Goal: Task Accomplishment & Management: Manage account settings

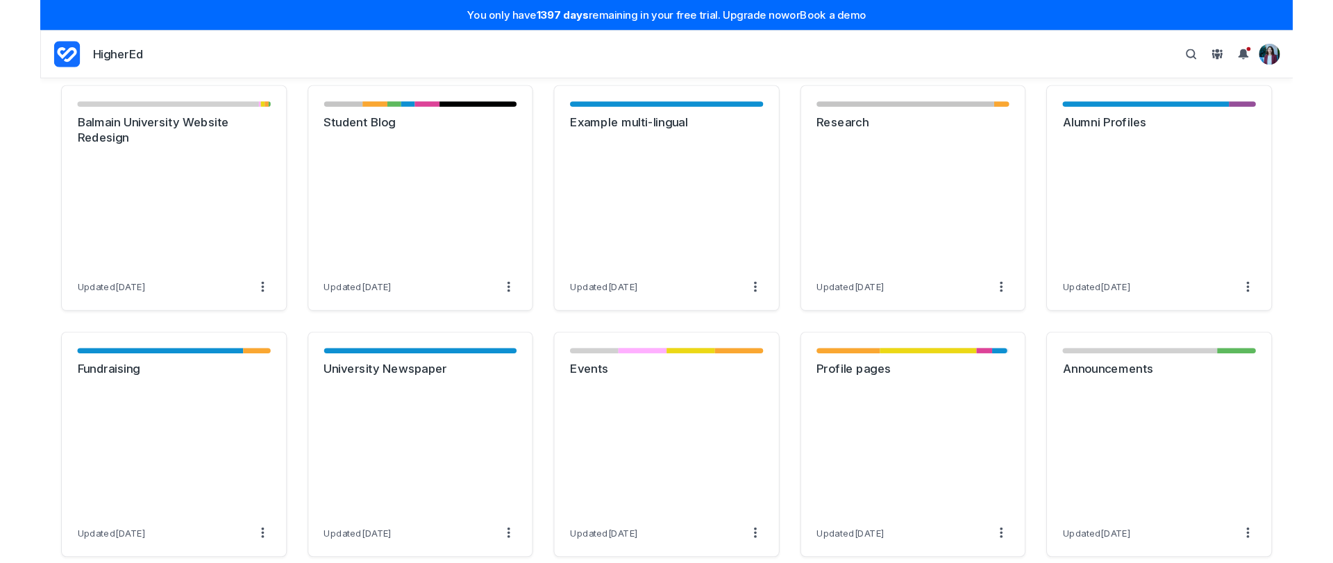
scroll to position [777, 0]
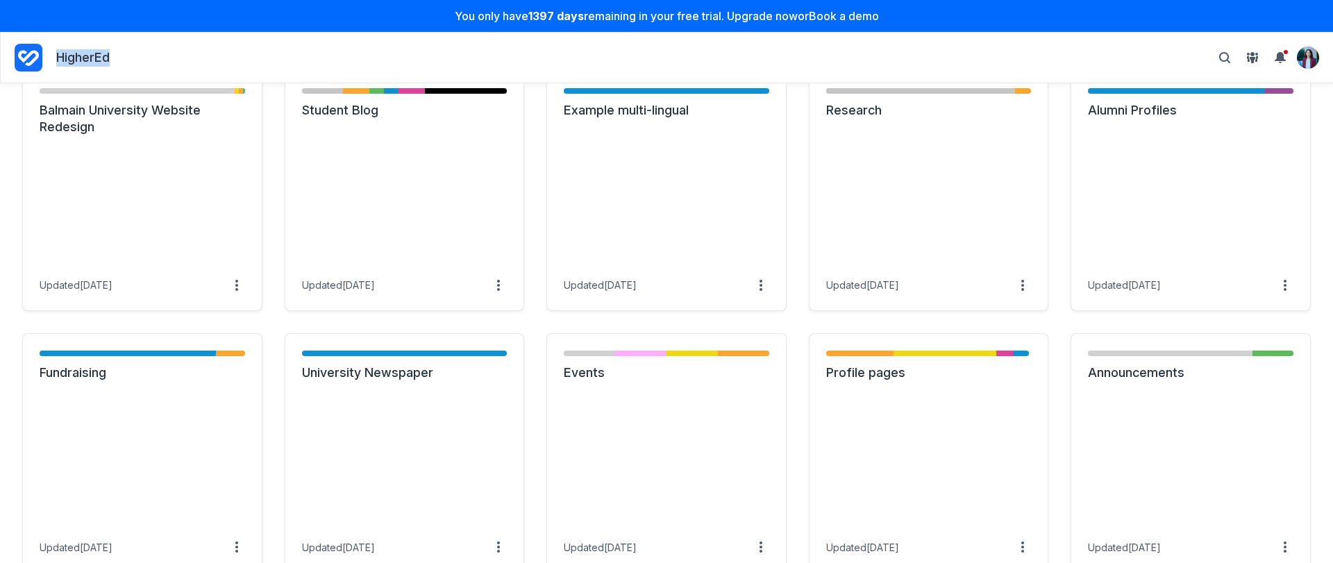
drag, startPoint x: 149, startPoint y: 60, endPoint x: 52, endPoint y: 51, distance: 97.5
click at [52, 51] on nav "HigherEd Personal settings Archived projects People & groups Suggest a feature …" at bounding box center [667, 57] width 1304 height 33
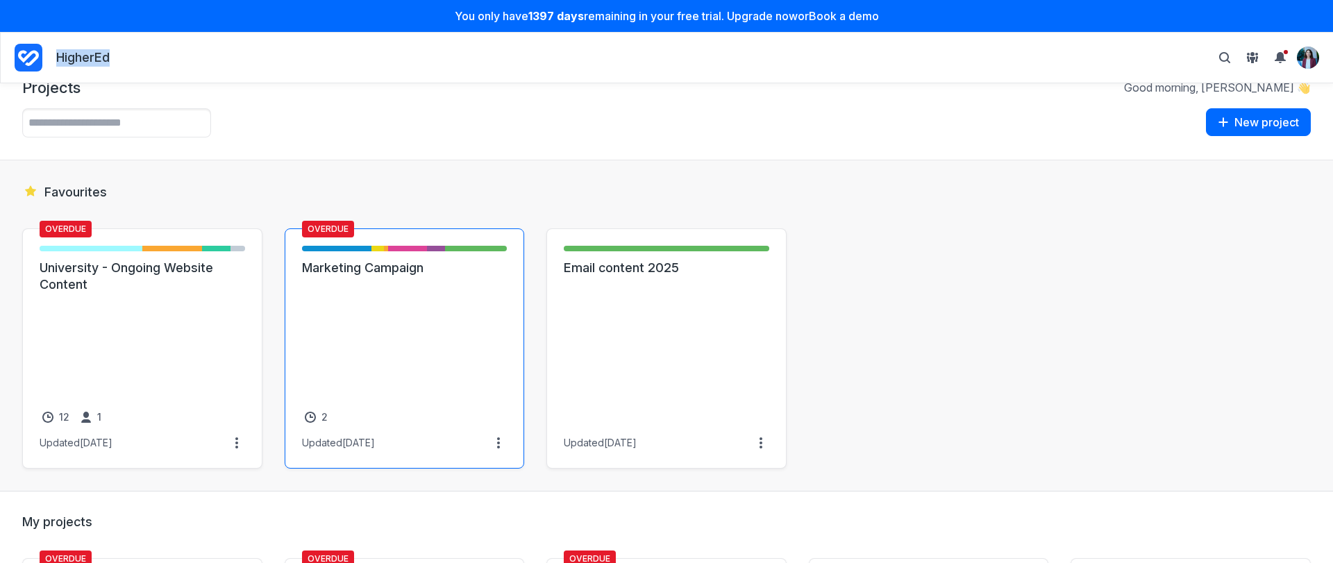
scroll to position [0, 0]
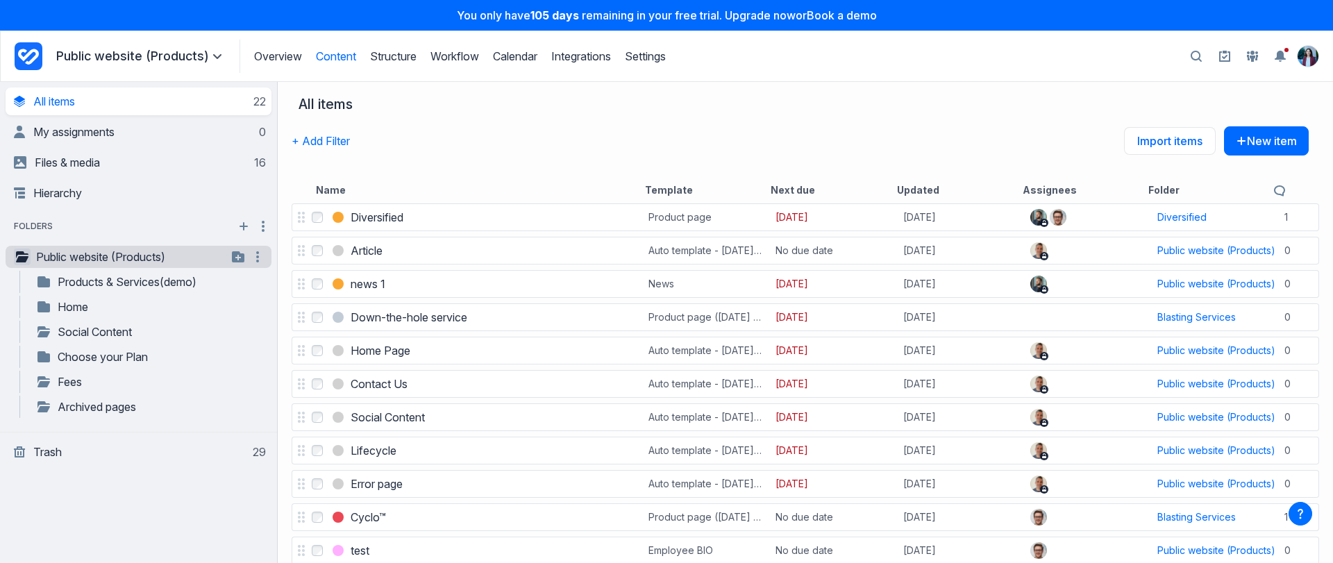
click at [28, 260] on icon "button" at bounding box center [22, 256] width 12 height 11
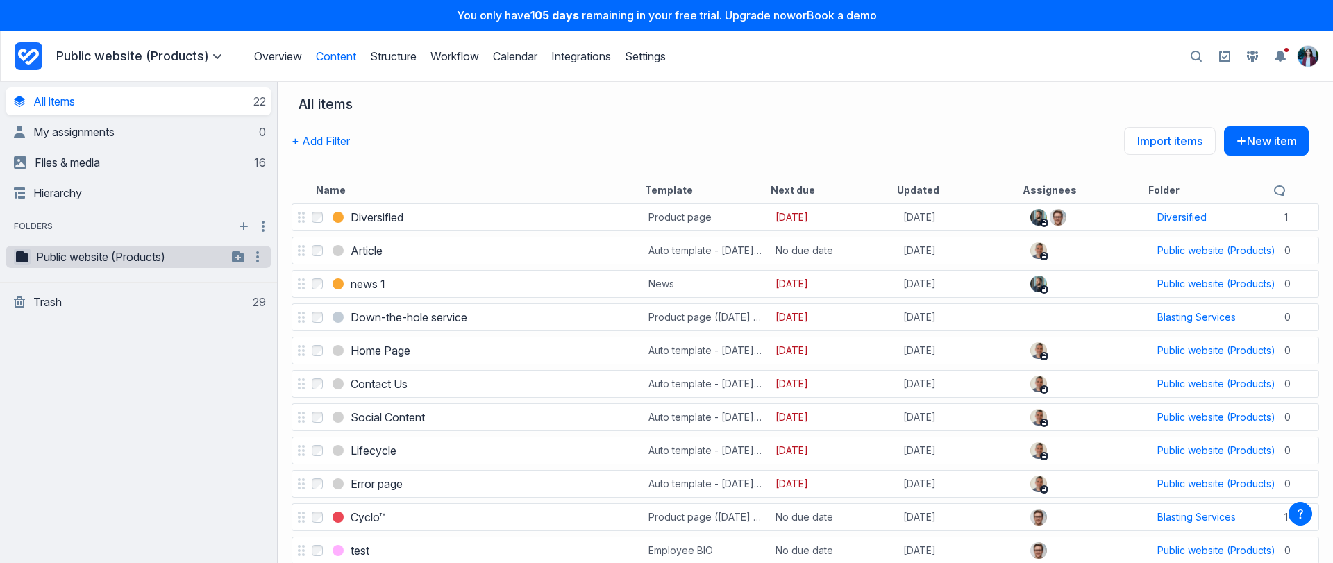
click at [27, 260] on icon "button" at bounding box center [22, 256] width 12 height 11
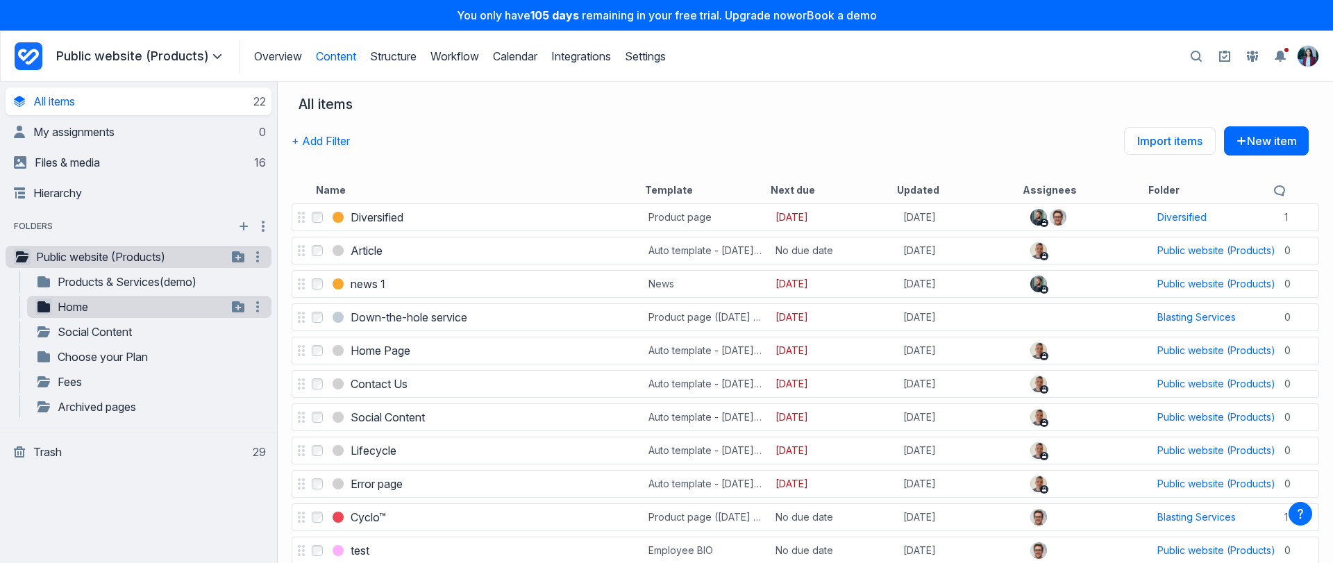
click at [42, 313] on button "button" at bounding box center [43, 306] width 17 height 17
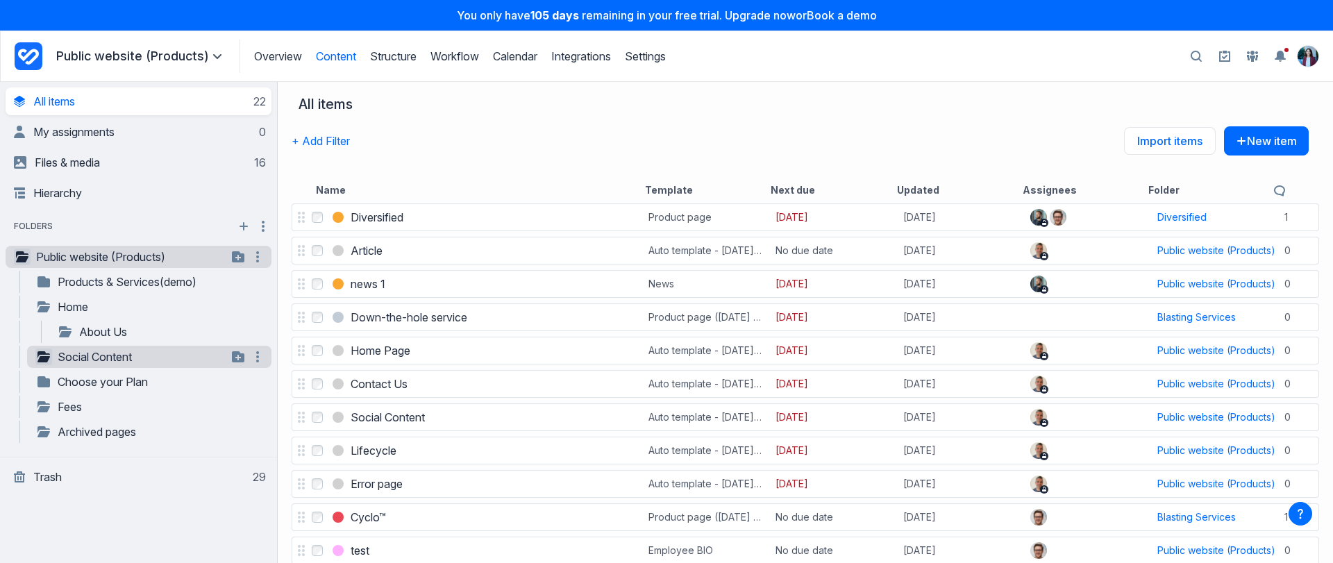
click at [47, 346] on div "**********" at bounding box center [149, 357] width 244 height 22
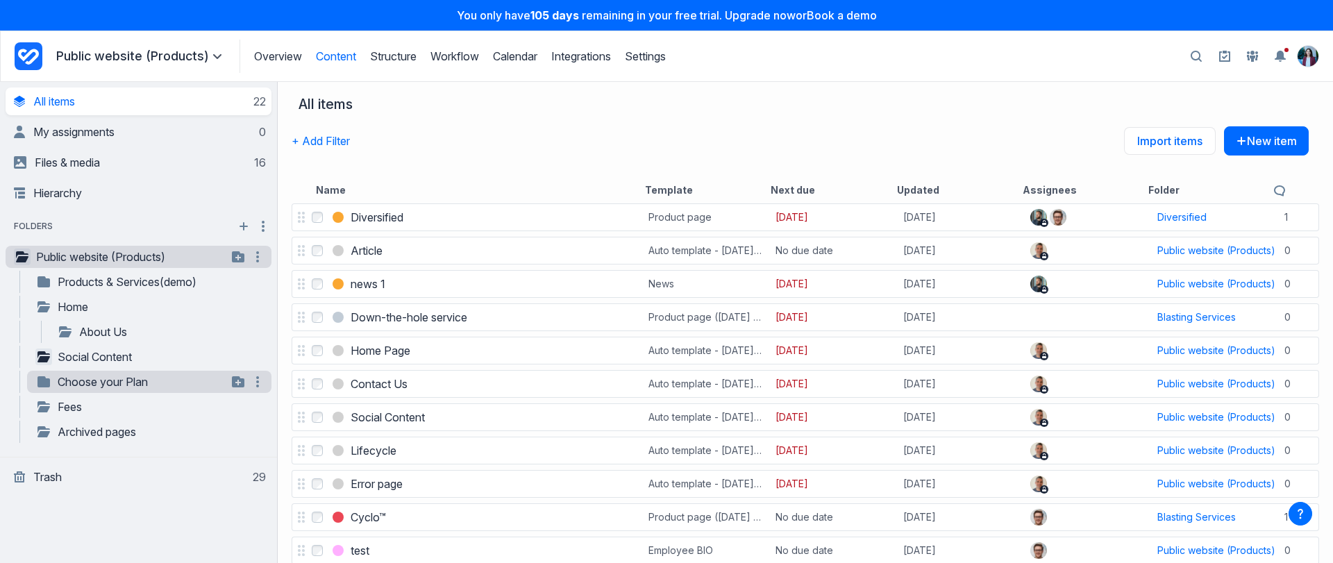
drag, startPoint x: 42, startPoint y: 355, endPoint x: 64, endPoint y: 382, distance: 35.1
click at [42, 355] on icon "button" at bounding box center [43, 356] width 12 height 11
click at [45, 391] on div "**********" at bounding box center [149, 382] width 244 height 22
click at [42, 378] on icon "button" at bounding box center [43, 381] width 12 height 11
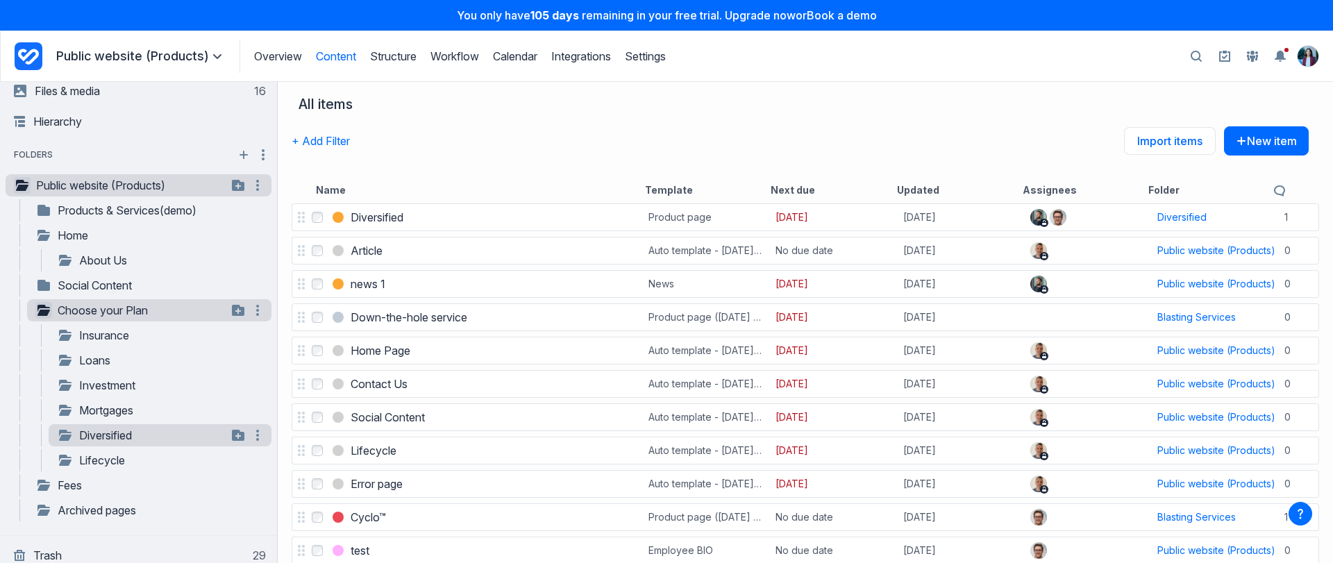
scroll to position [72, 0]
click at [793, 88] on div "All items + Add Filter Import items New item Name Template Next due Updated Ass…" at bounding box center [805, 141] width 1055 height 119
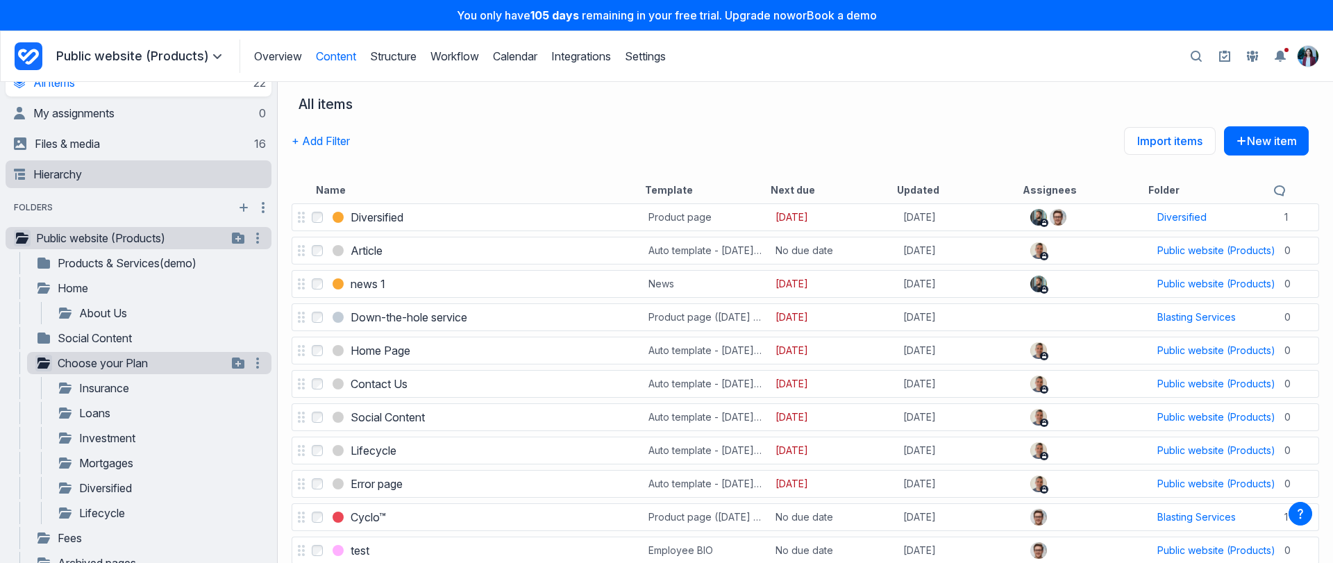
scroll to position [0, 0]
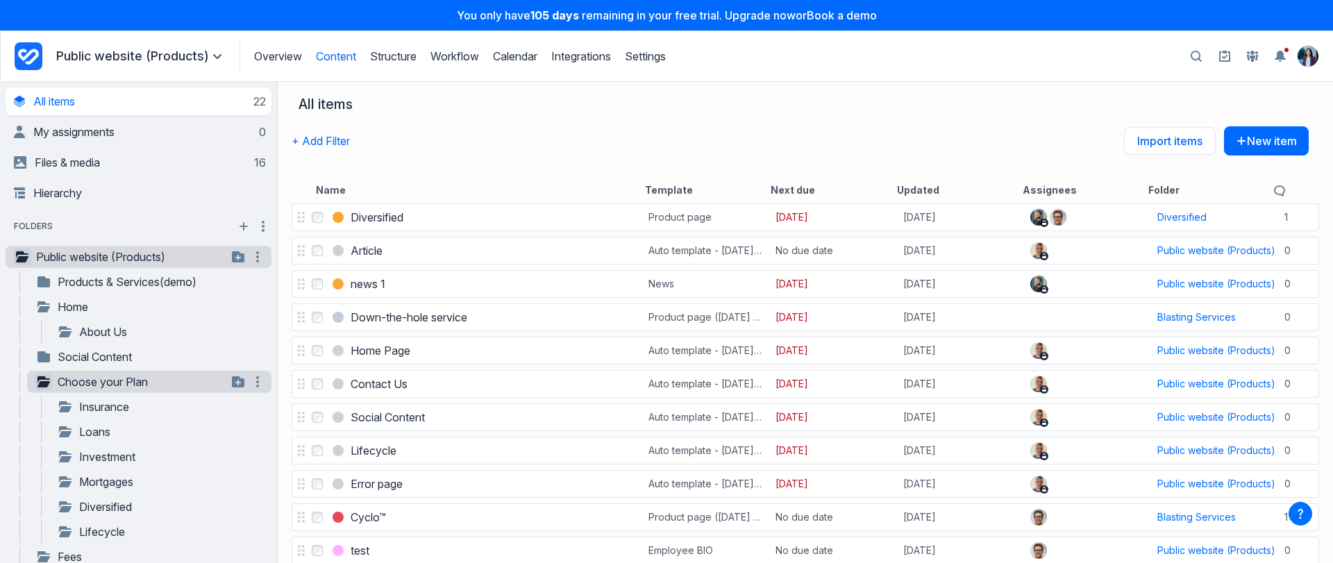
click at [395, 137] on div "+ Add Filter Import items New item" at bounding box center [800, 151] width 1017 height 50
click at [310, 141] on button "+ Add Filter" at bounding box center [321, 140] width 58 height 29
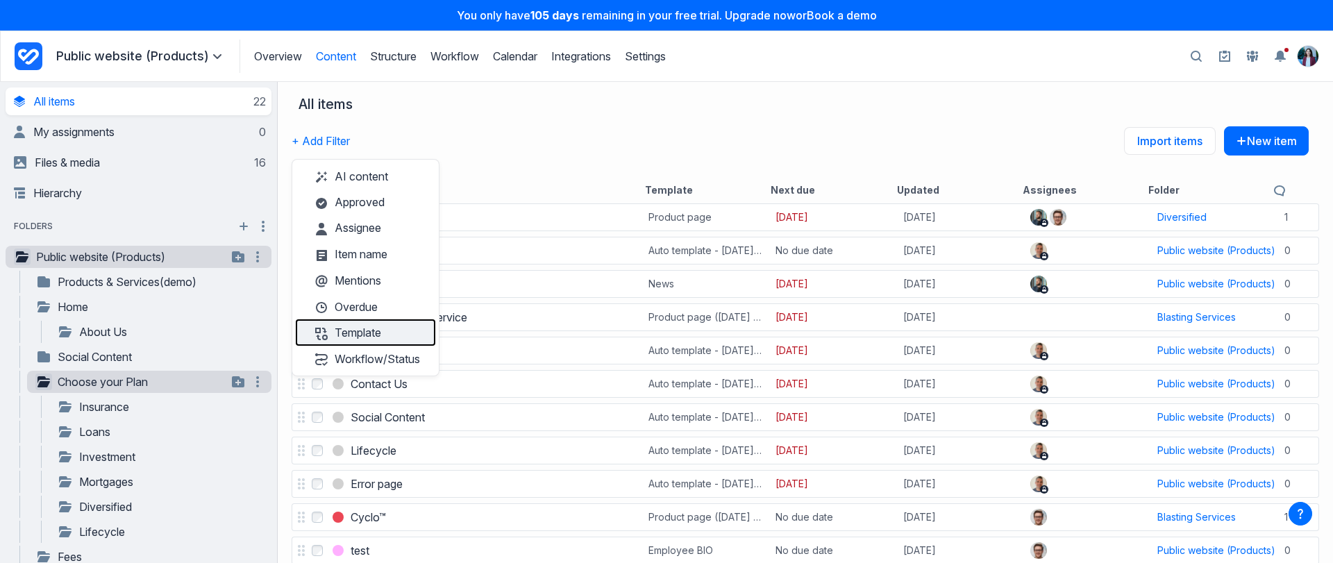
click at [402, 327] on button "Template" at bounding box center [366, 332] width 140 height 26
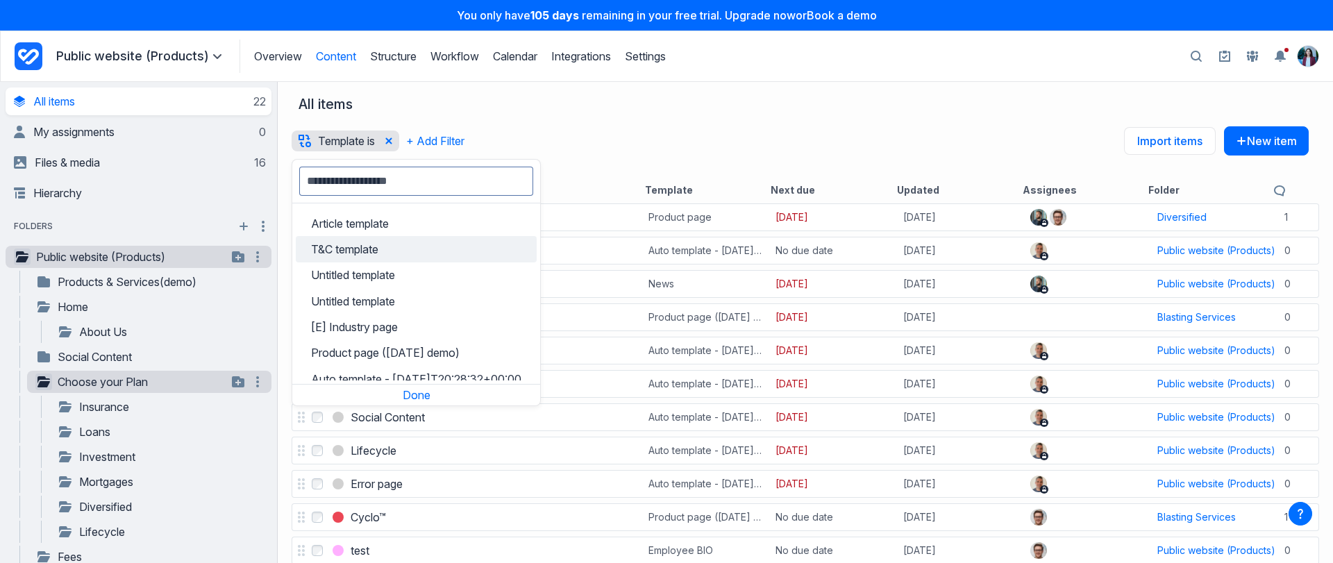
scroll to position [344, 0]
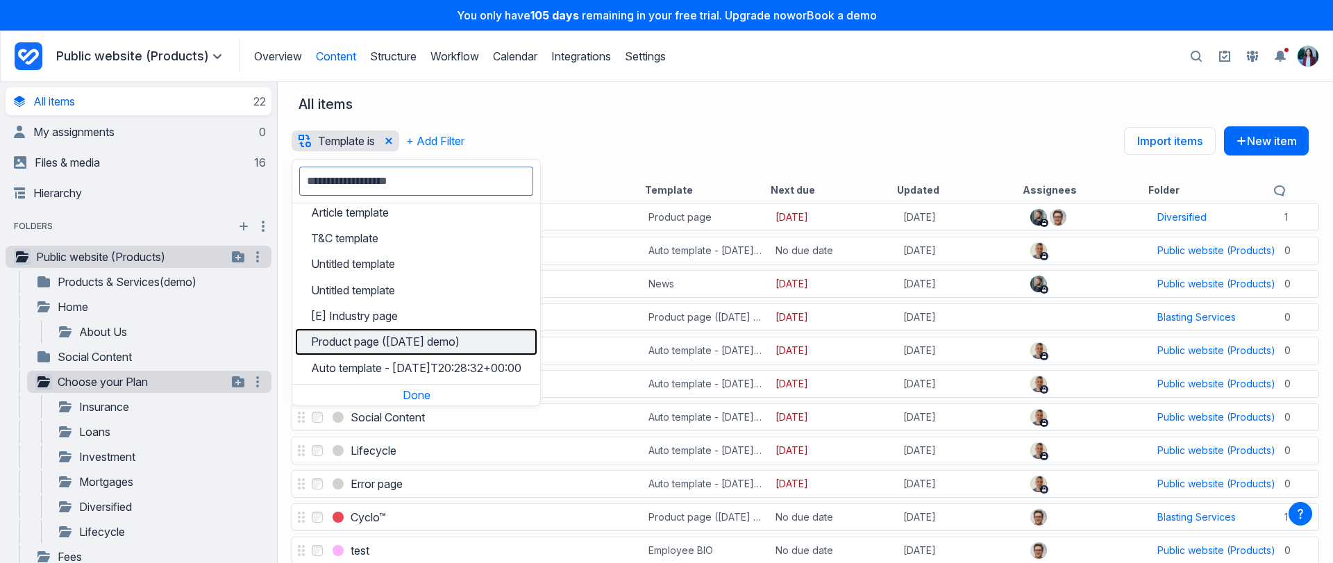
click at [402, 343] on span "Product page (25June demo)" at bounding box center [385, 342] width 149 height 14
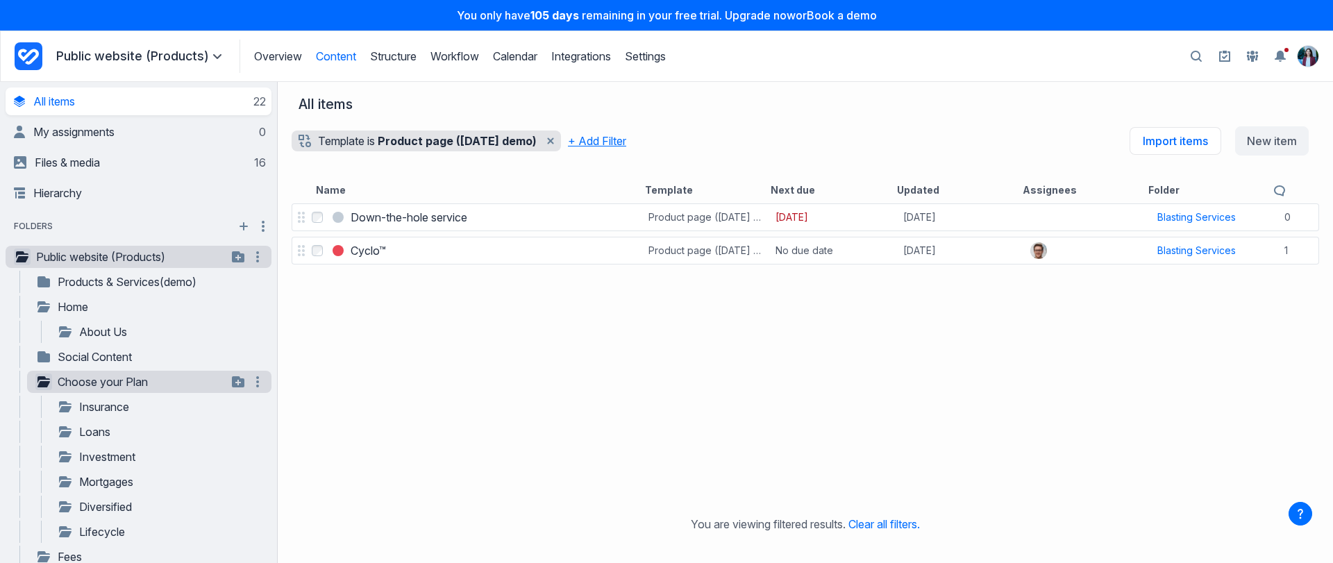
click at [602, 146] on button "+ Add Filter" at bounding box center [597, 140] width 58 height 29
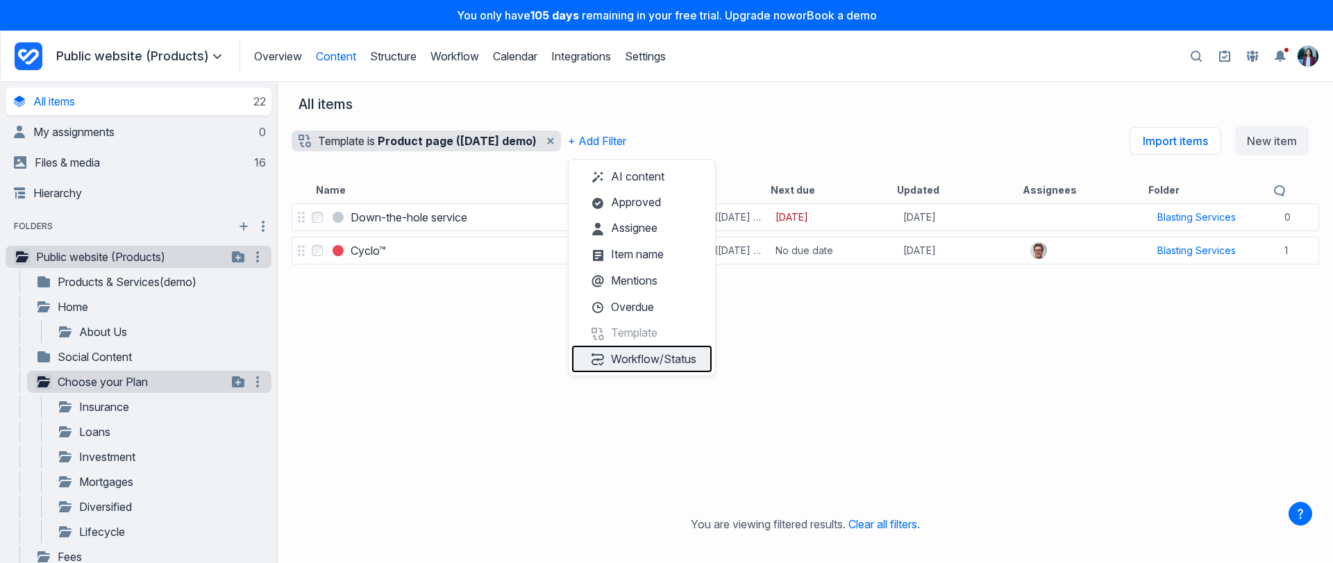
click at [671, 355] on button "Workflow/Status" at bounding box center [642, 359] width 140 height 26
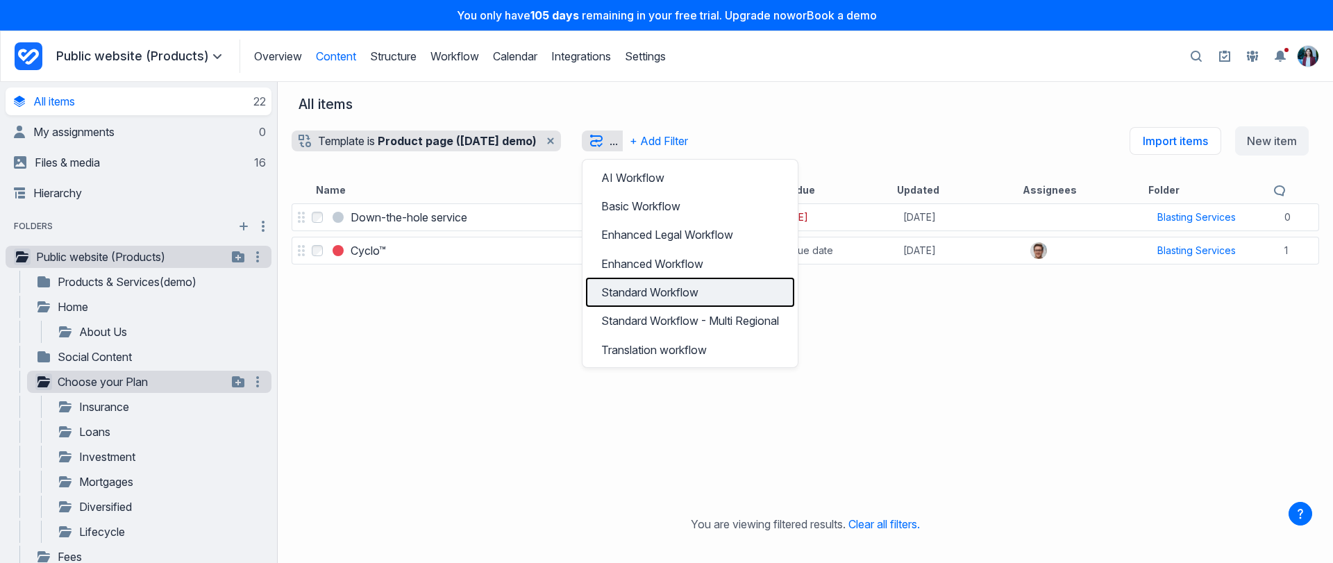
click at [677, 292] on h3 "Standard Workflow" at bounding box center [690, 292] width 178 height 17
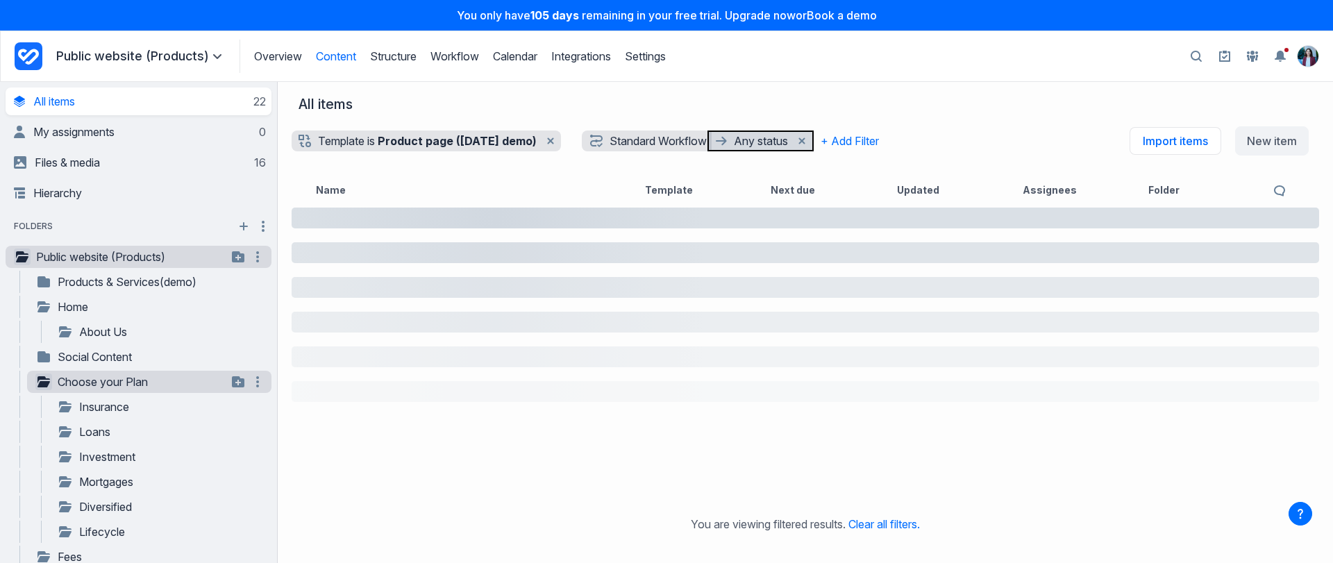
click at [776, 132] on p "Any status" at bounding box center [763, 140] width 58 height 21
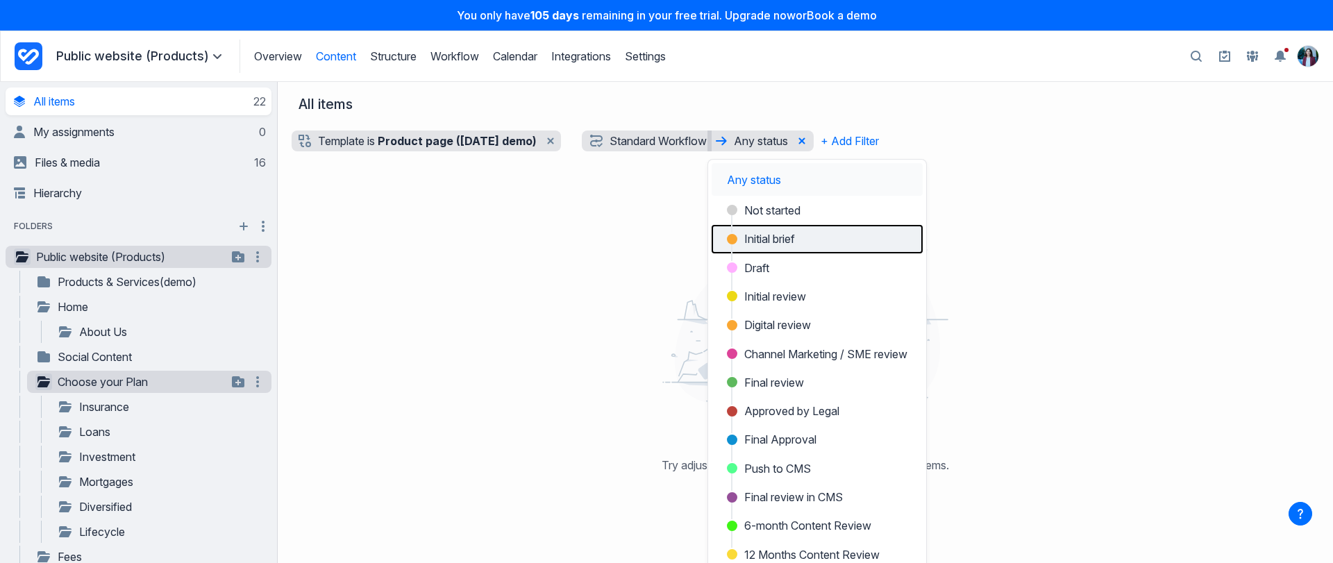
click at [791, 242] on span "Initial brief" at bounding box center [769, 238] width 51 height 17
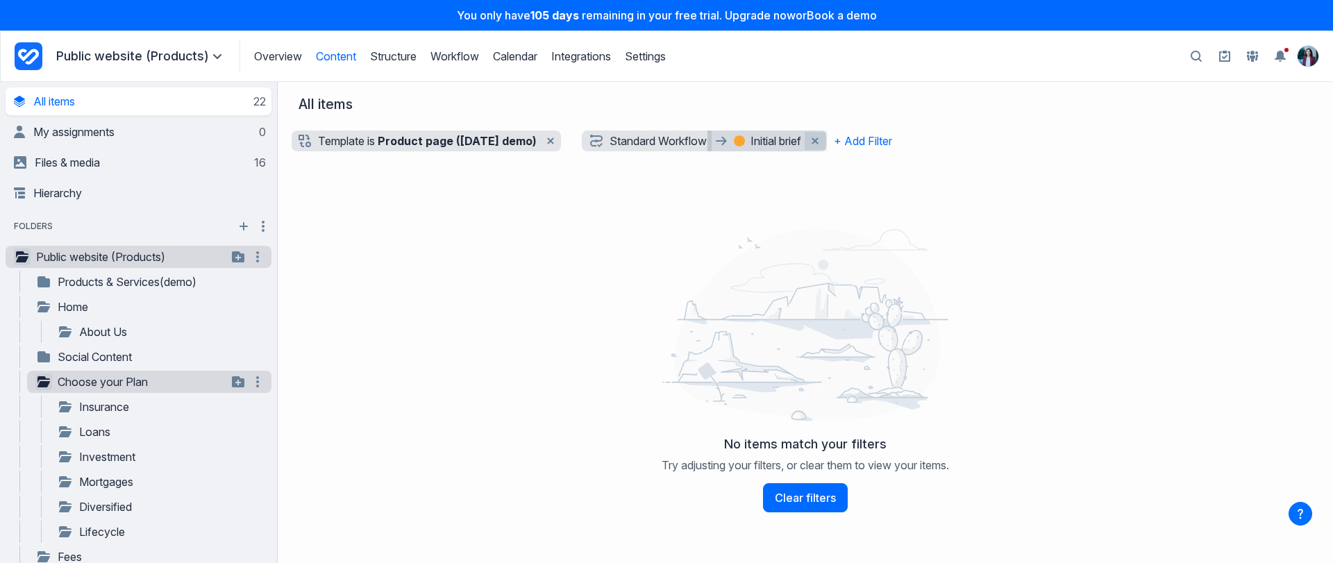
click at [825, 140] on button "Remove workflow and status filter filter" at bounding box center [814, 141] width 21 height 18
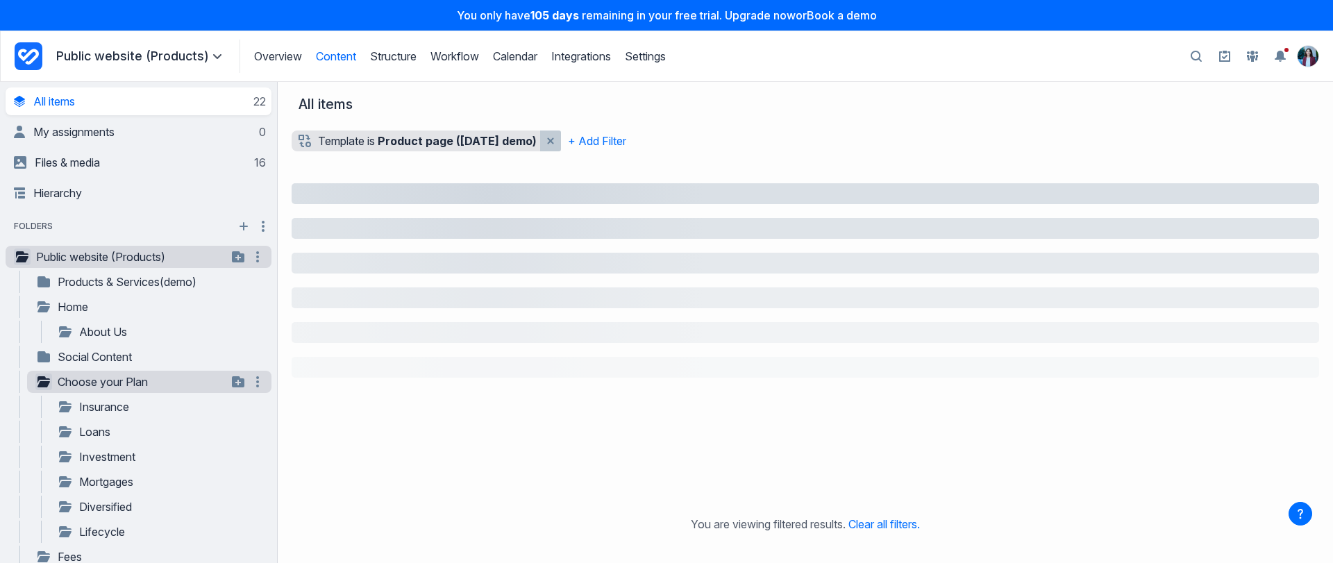
click at [556, 139] on button "Remove template filter" at bounding box center [550, 140] width 21 height 21
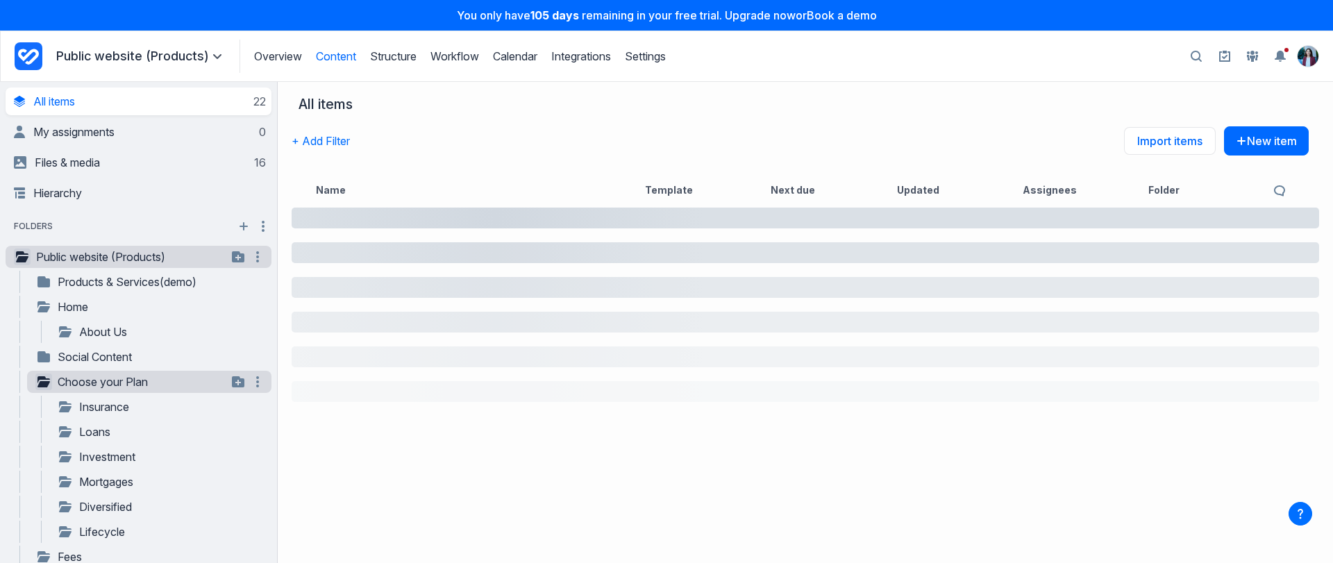
click at [1194, 58] on icon "button" at bounding box center [1195, 57] width 11 height 12
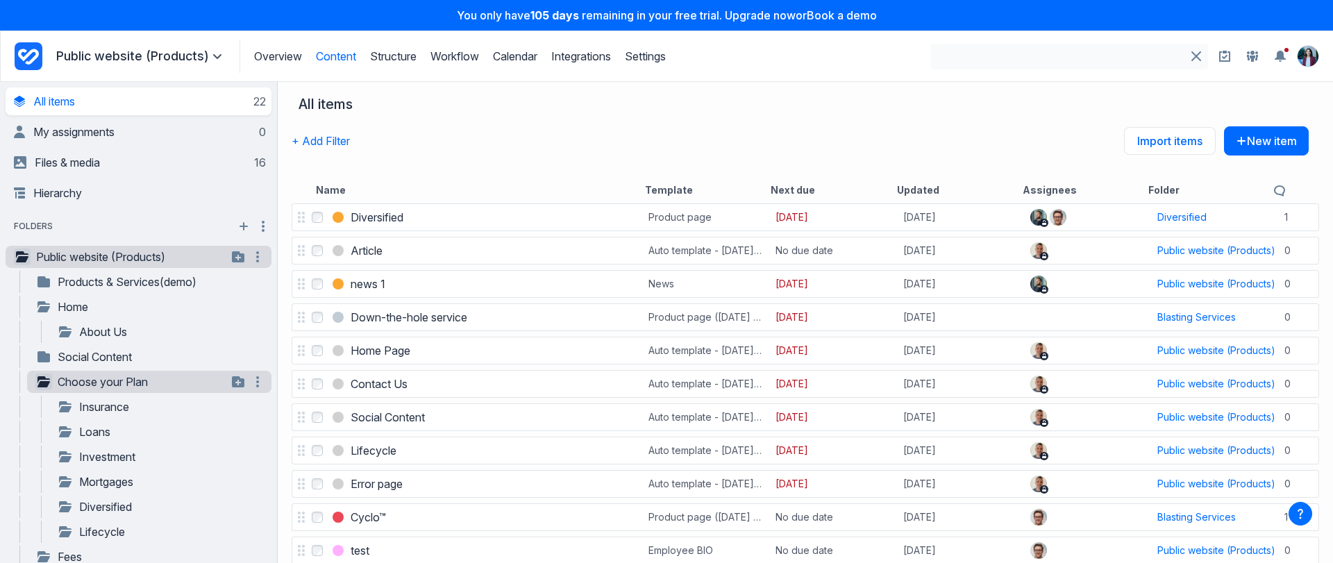
click at [1101, 49] on input "Search" at bounding box center [1057, 57] width 254 height 26
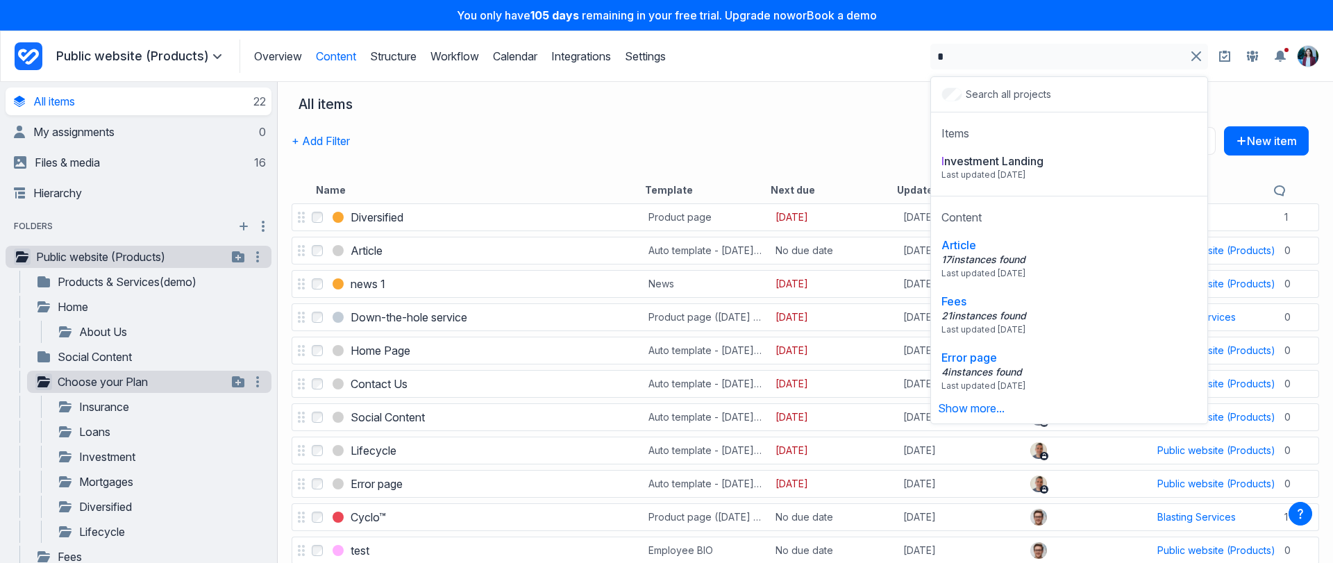
type input "********"
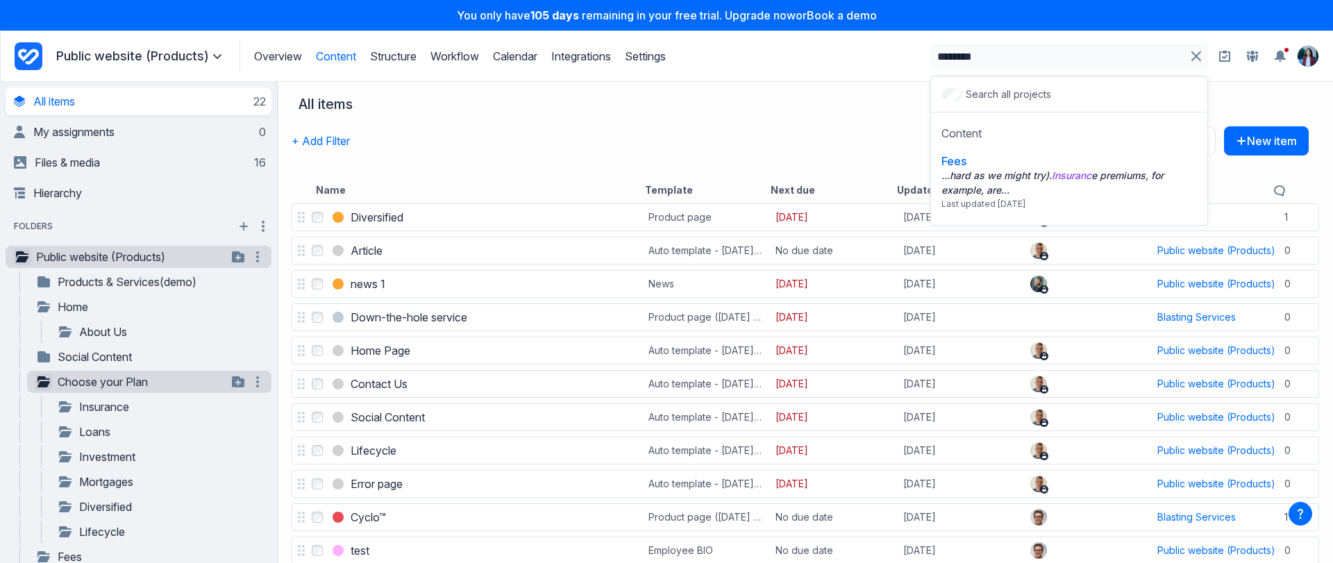
click at [854, 110] on nav "All items" at bounding box center [799, 104] width 1003 height 17
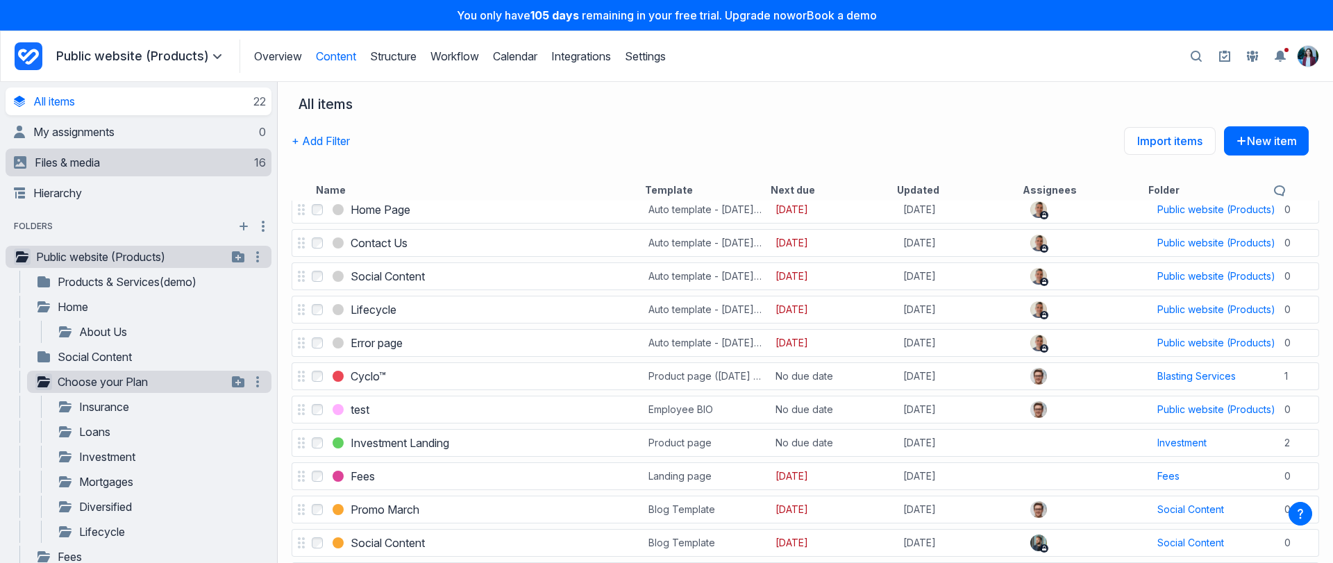
scroll to position [169, 0]
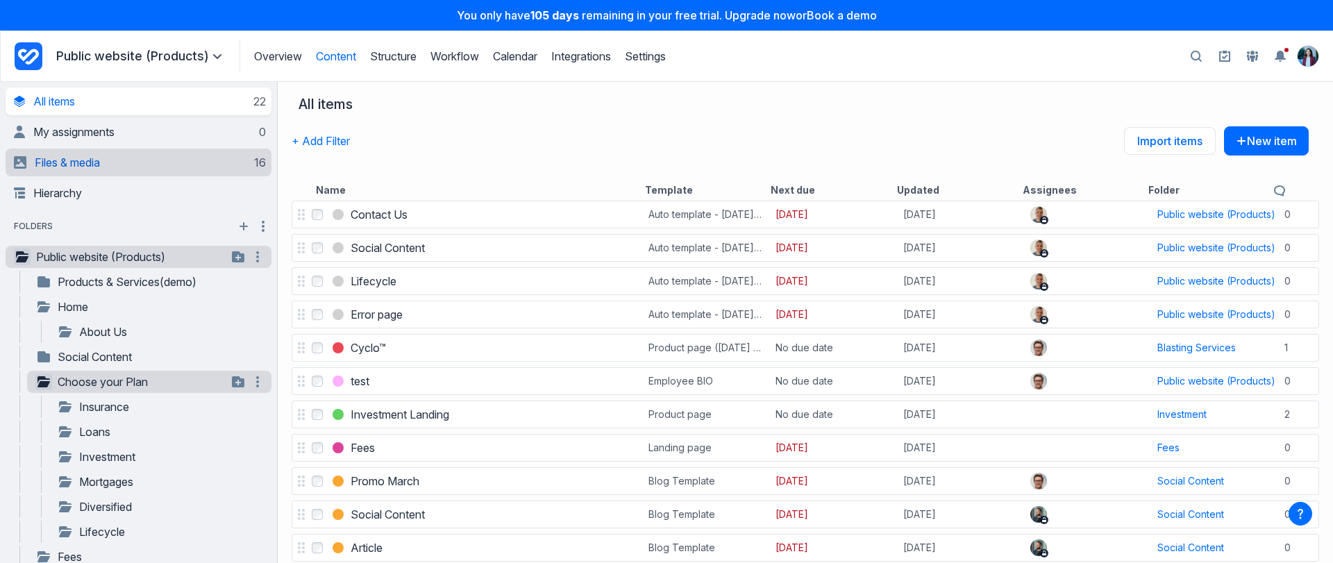
click at [81, 165] on span "Files & media" at bounding box center [67, 162] width 65 height 14
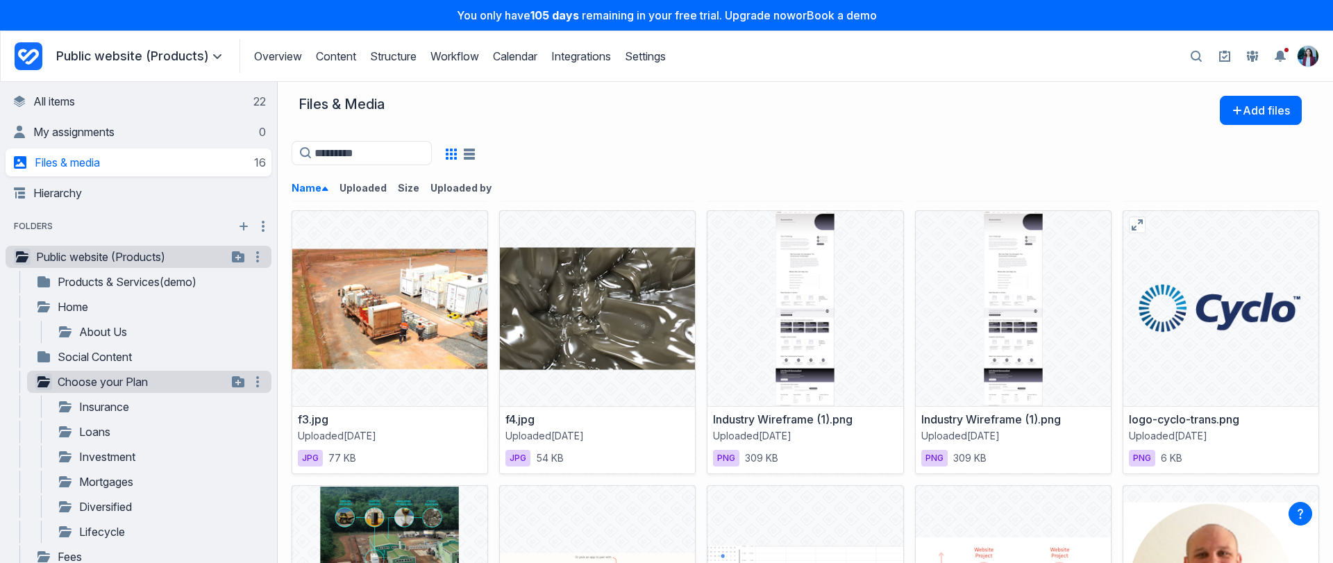
scroll to position [275, 0]
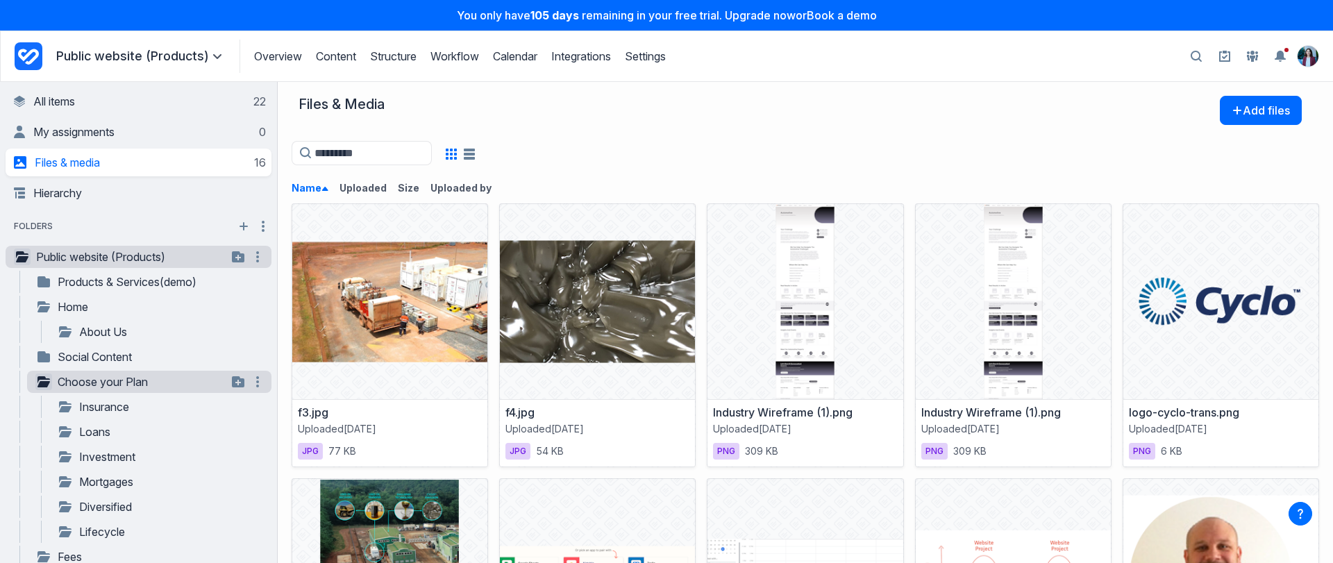
click at [905, 151] on div at bounding box center [800, 153] width 1017 height 28
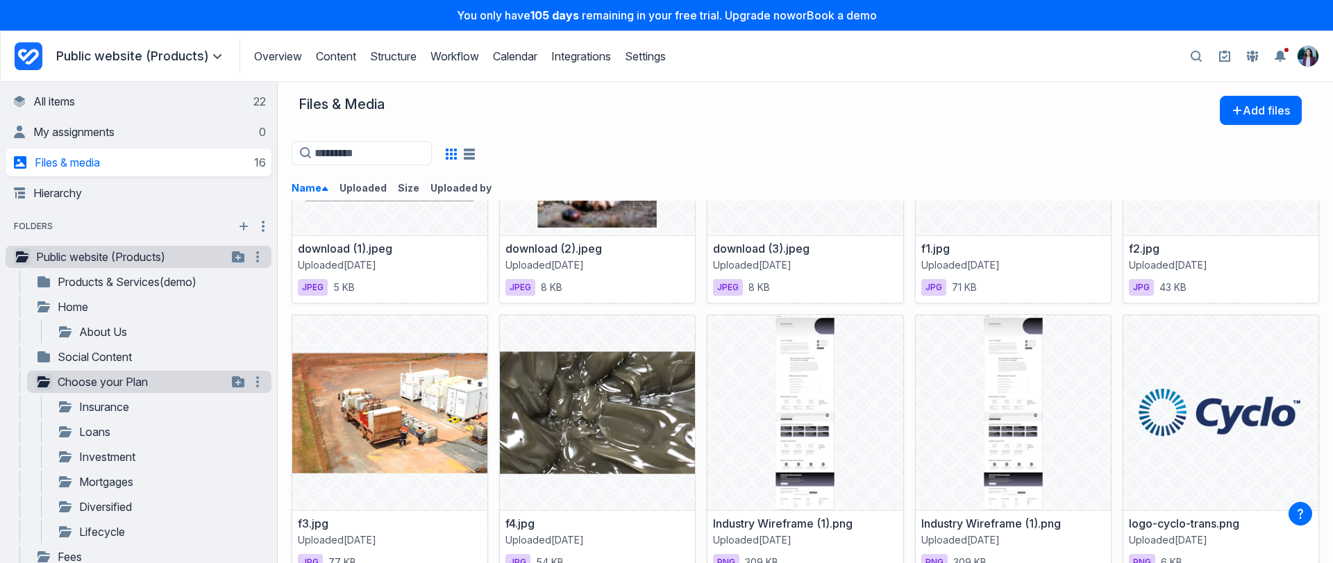
scroll to position [0, 0]
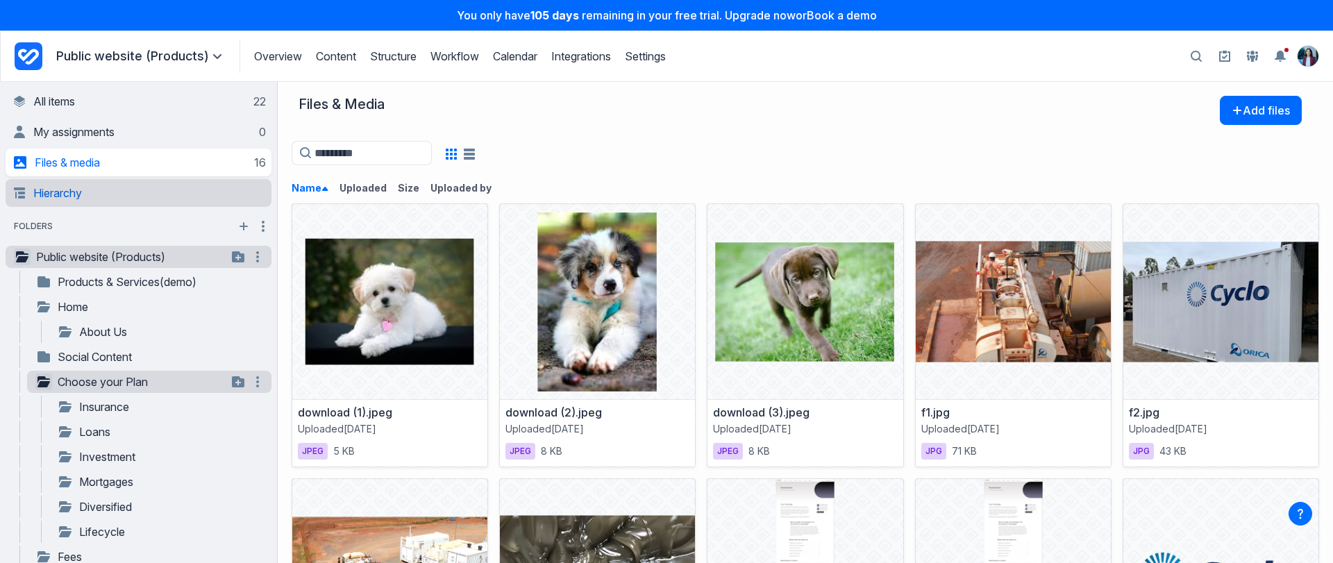
click at [75, 192] on link "Hierarchy" at bounding box center [140, 193] width 252 height 28
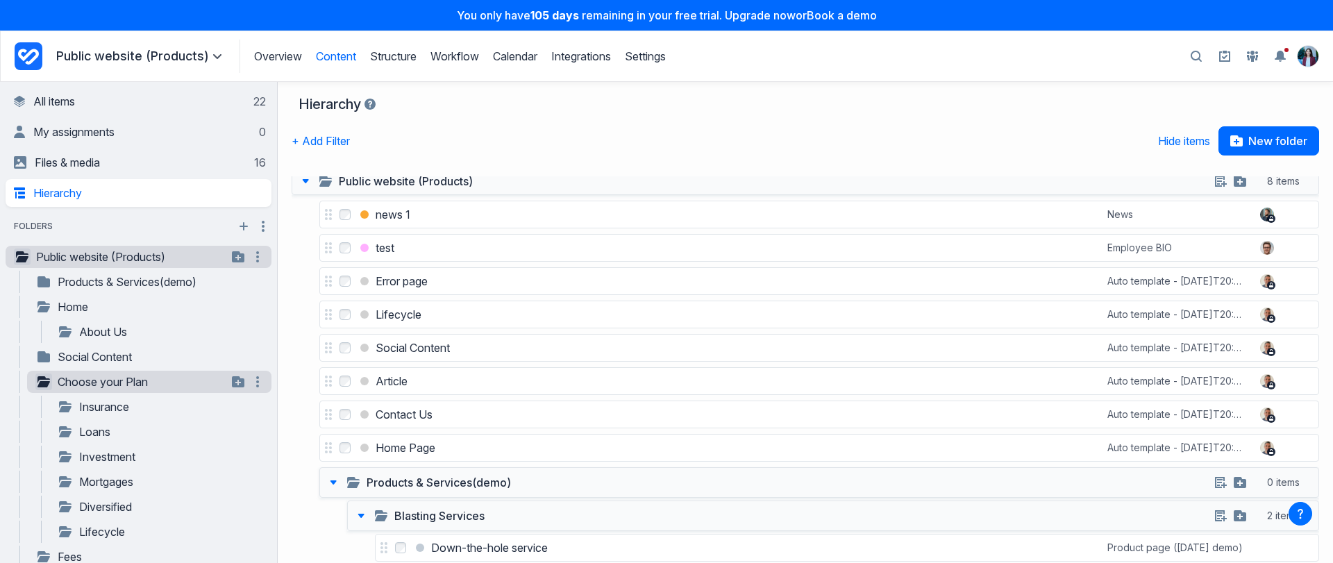
scroll to position [14, 0]
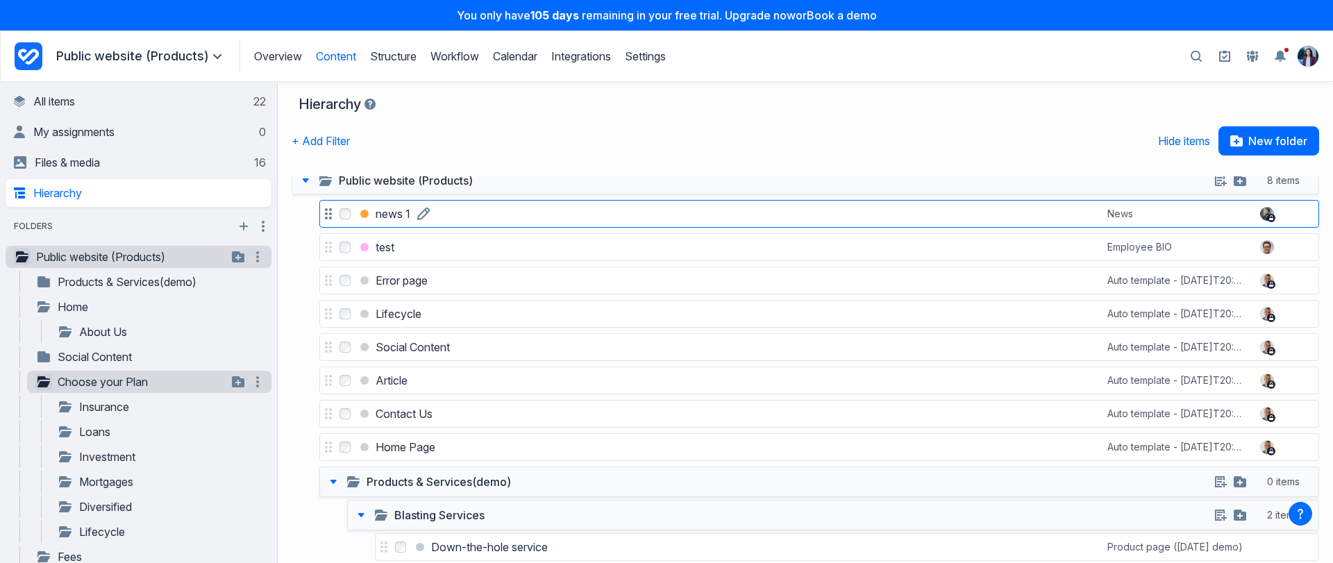
click at [410, 207] on link "news 1" at bounding box center [393, 214] width 35 height 14
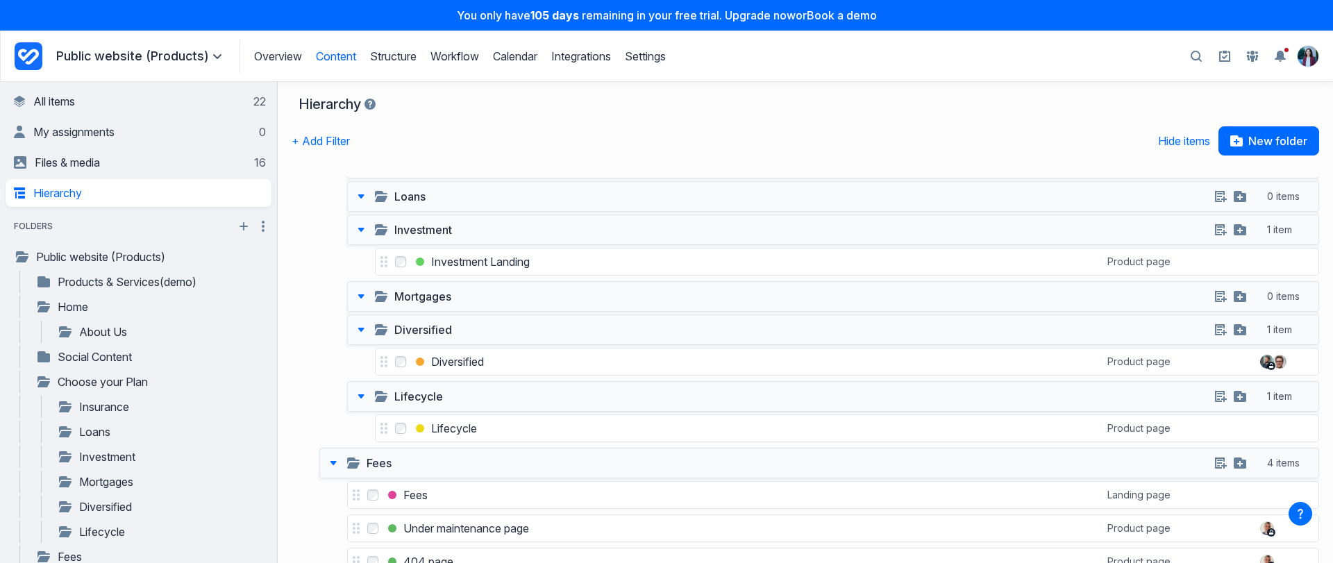
scroll to position [949, 0]
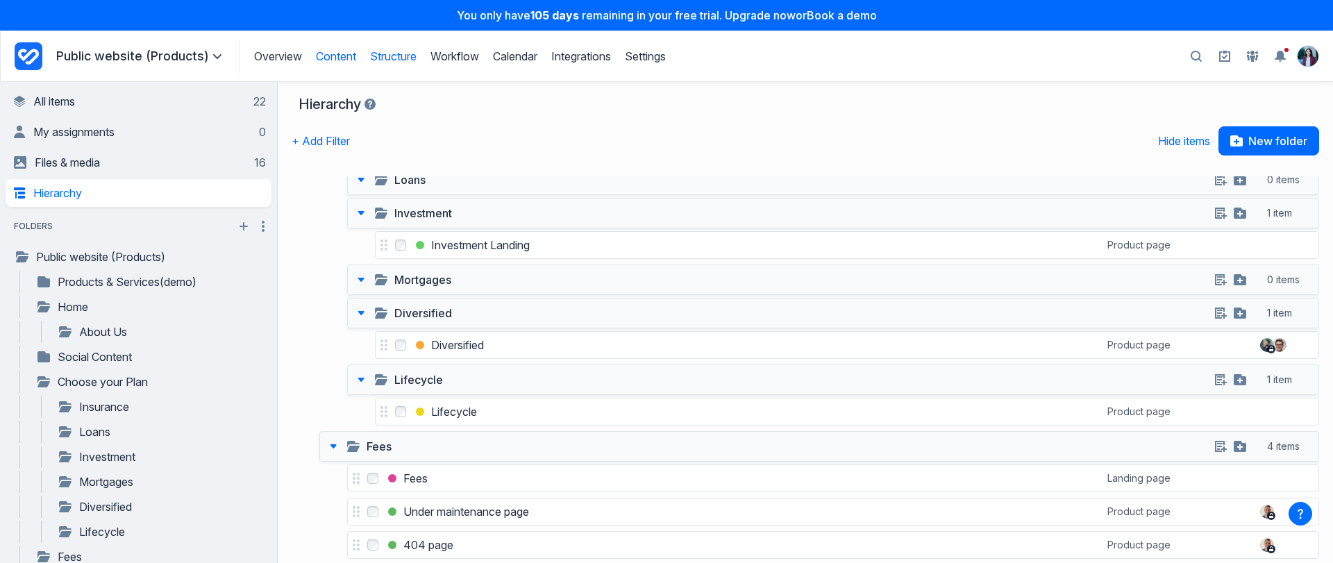
click at [399, 60] on link "Structure" at bounding box center [393, 56] width 47 height 14
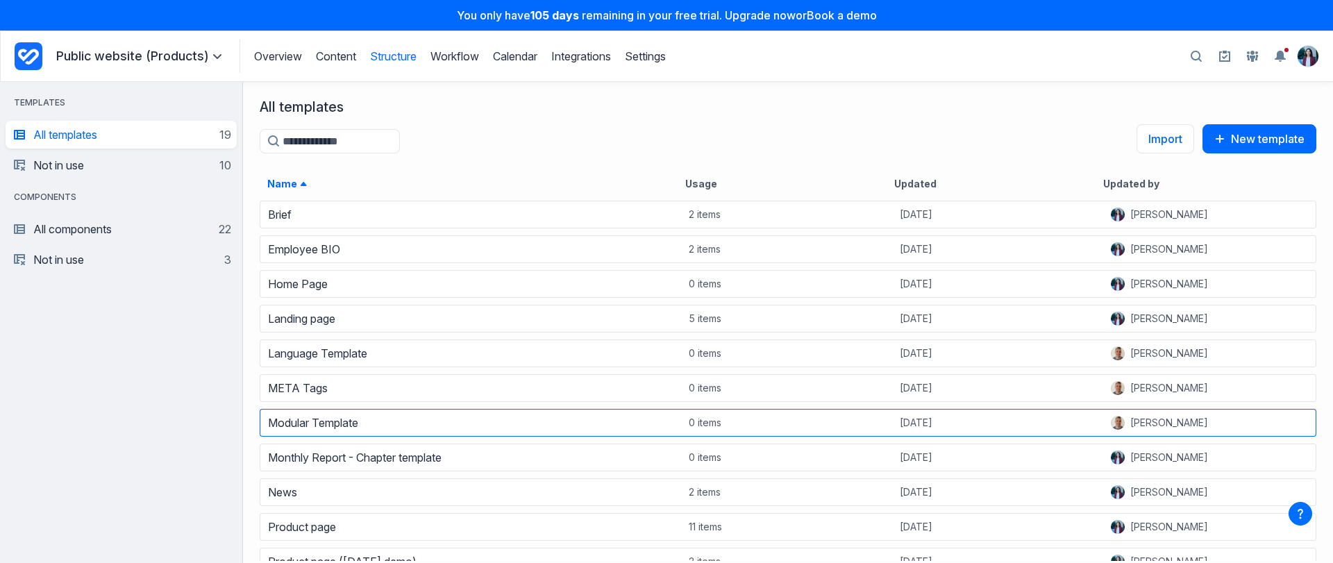
scroll to position [233, 0]
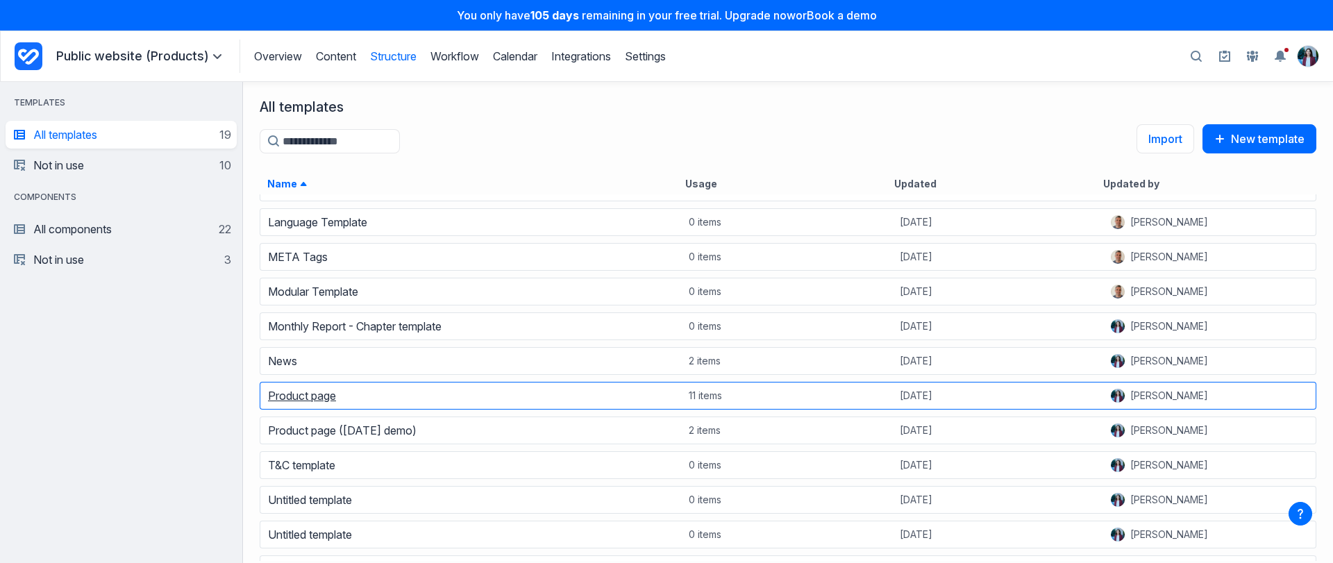
click at [320, 394] on link "Product page" at bounding box center [302, 396] width 68 height 14
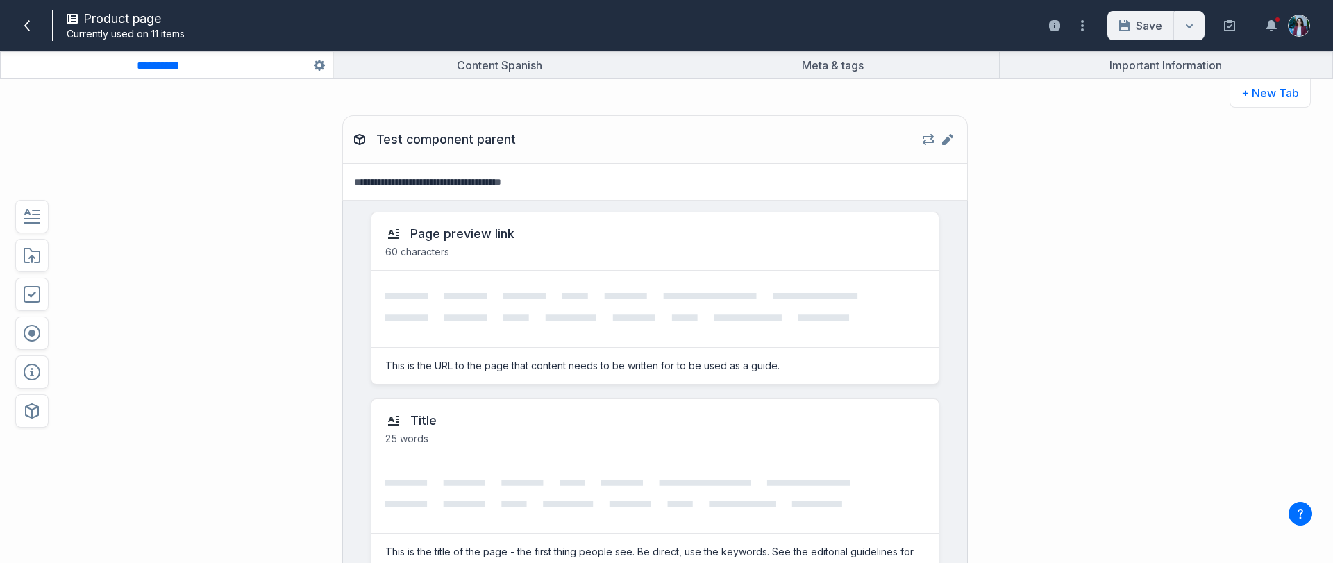
click at [1131, 202] on div "**********" at bounding box center [666, 332] width 1333 height 462
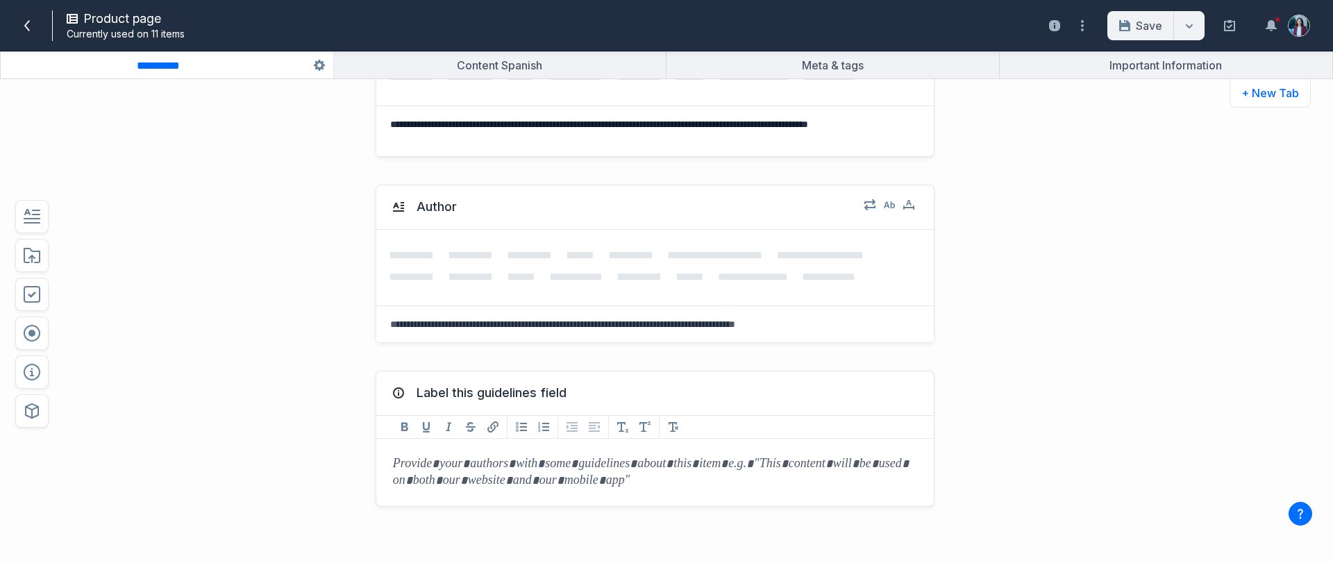
scroll to position [1638, 0]
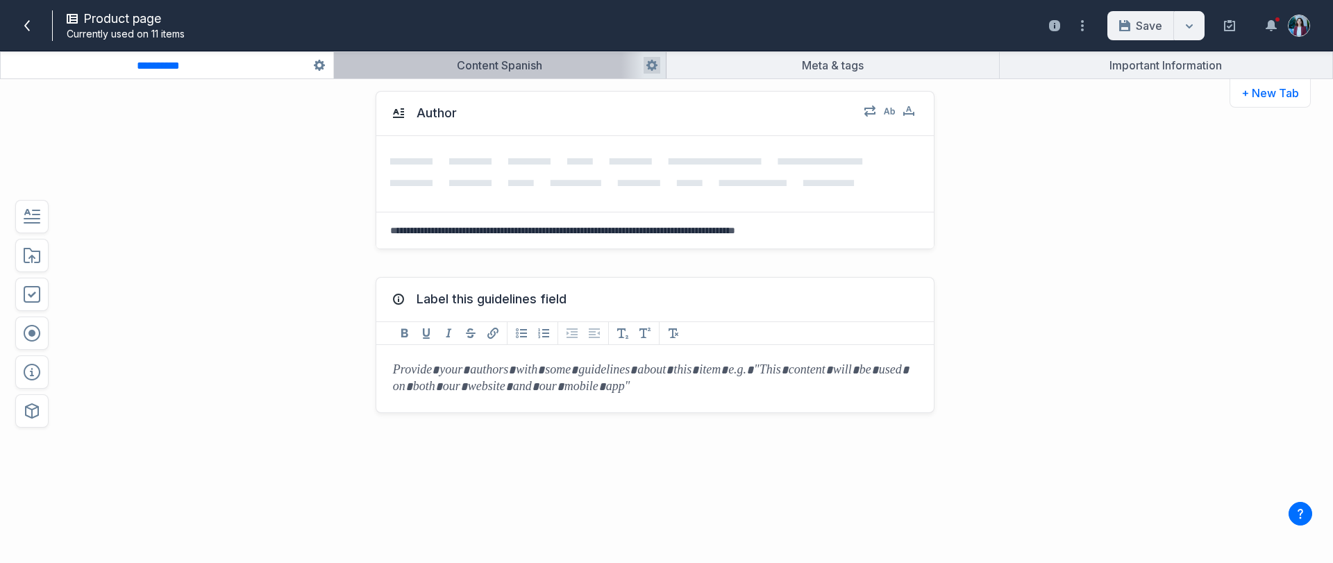
click at [487, 56] on button "button" at bounding box center [500, 65] width 332 height 26
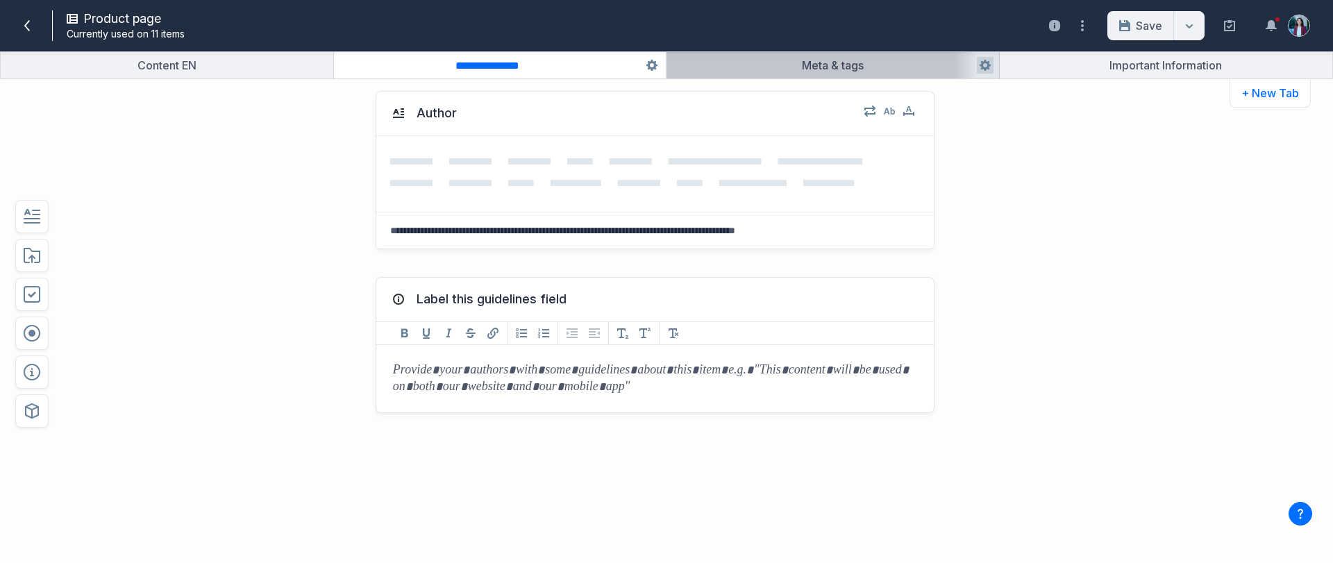
click at [735, 62] on button "button" at bounding box center [832, 65] width 332 height 26
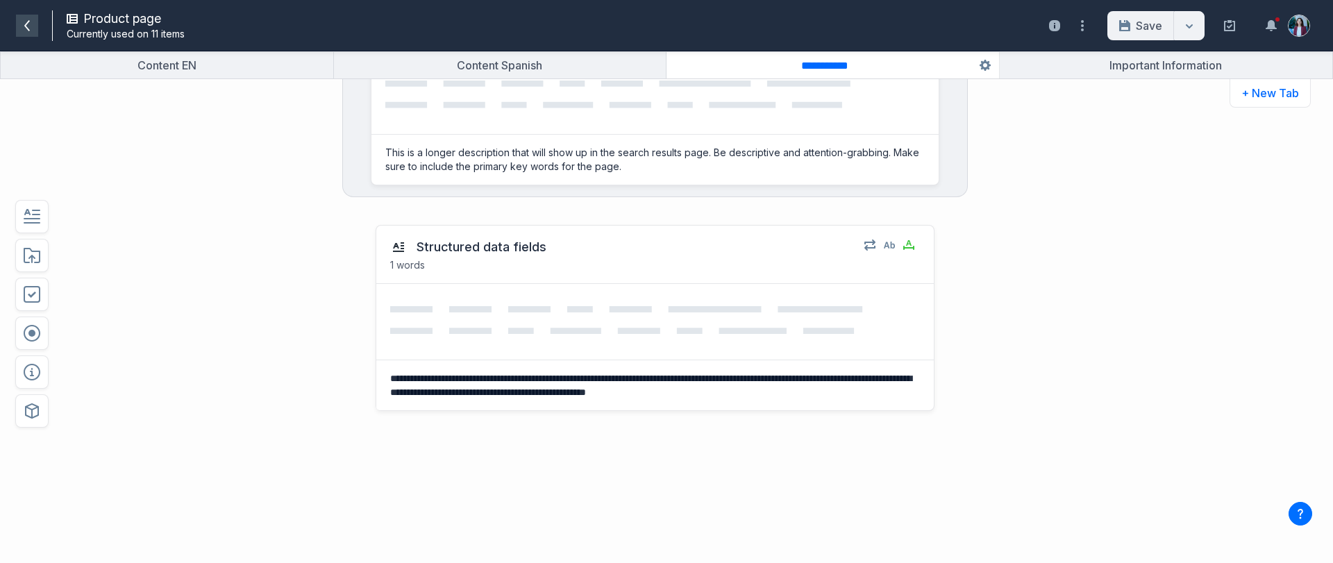
click at [22, 26] on icon at bounding box center [27, 25] width 11 height 11
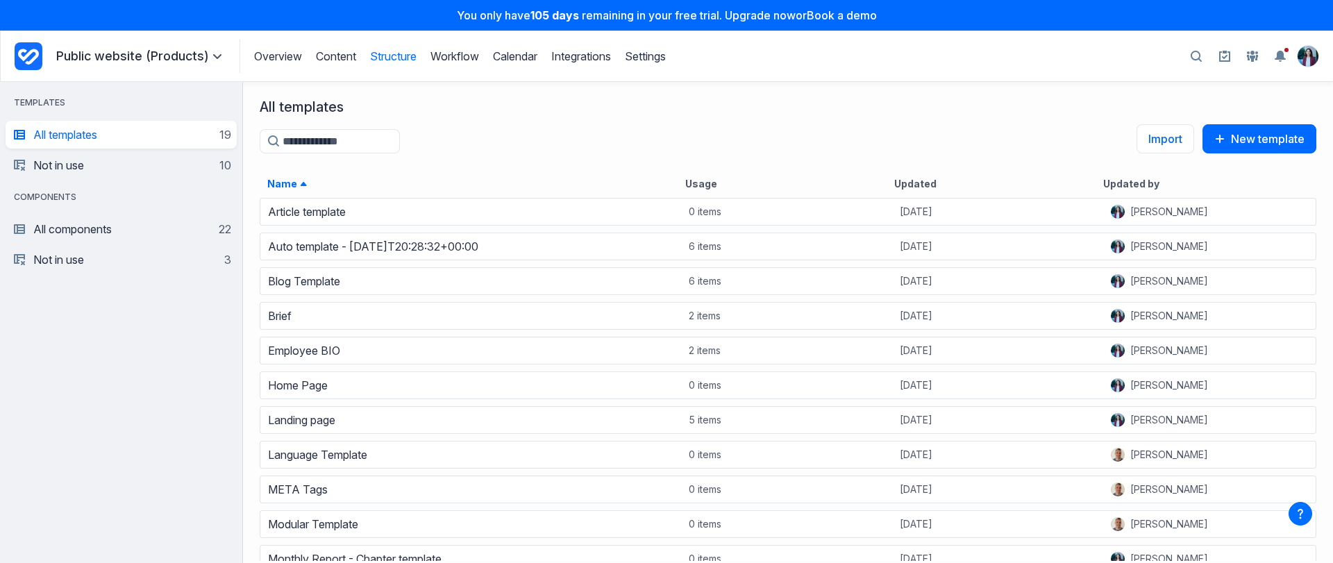
scroll to position [356, 1079]
click at [326, 58] on link "Content" at bounding box center [336, 56] width 40 height 14
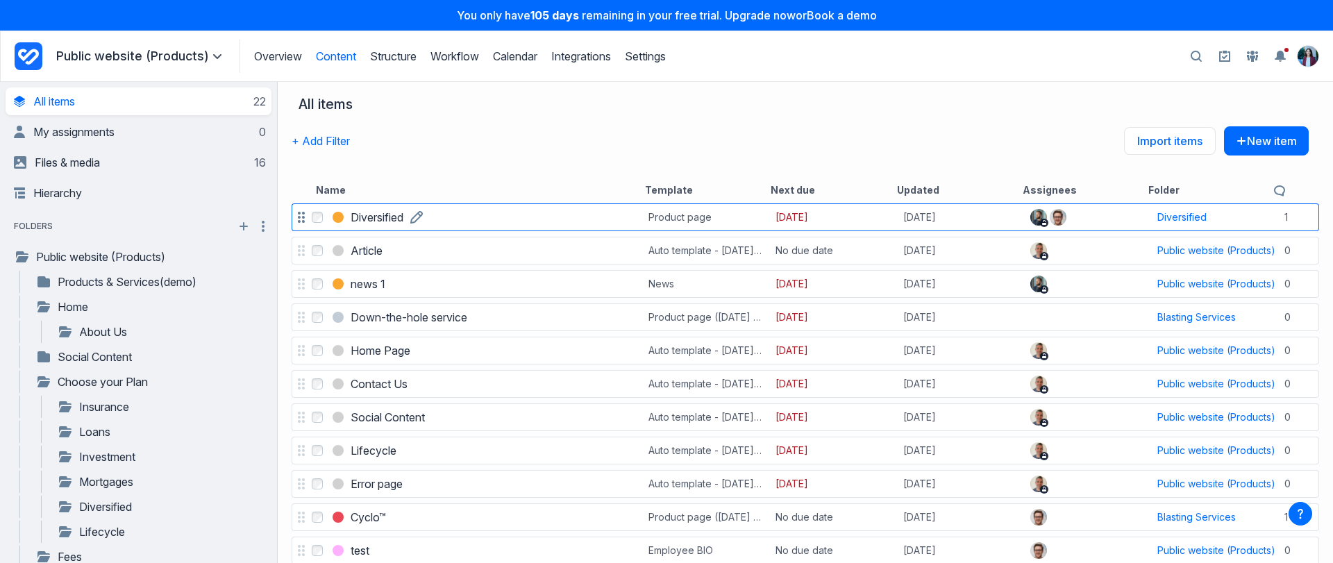
click at [375, 219] on h3 "Diversified" at bounding box center [377, 217] width 53 height 17
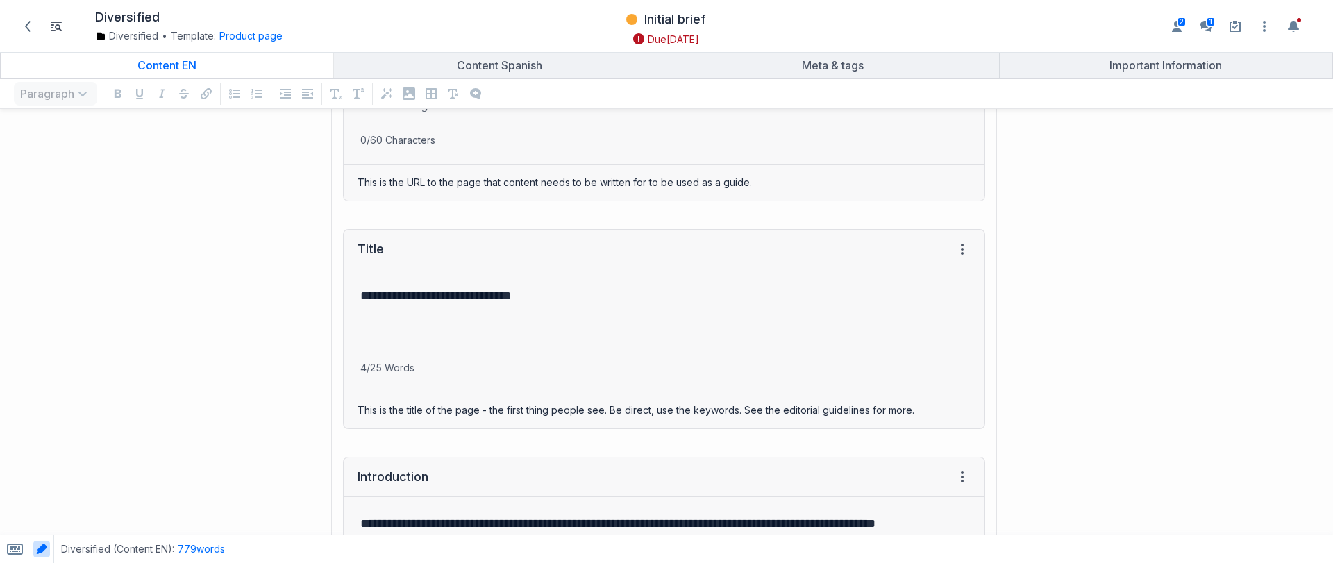
scroll to position [37, 0]
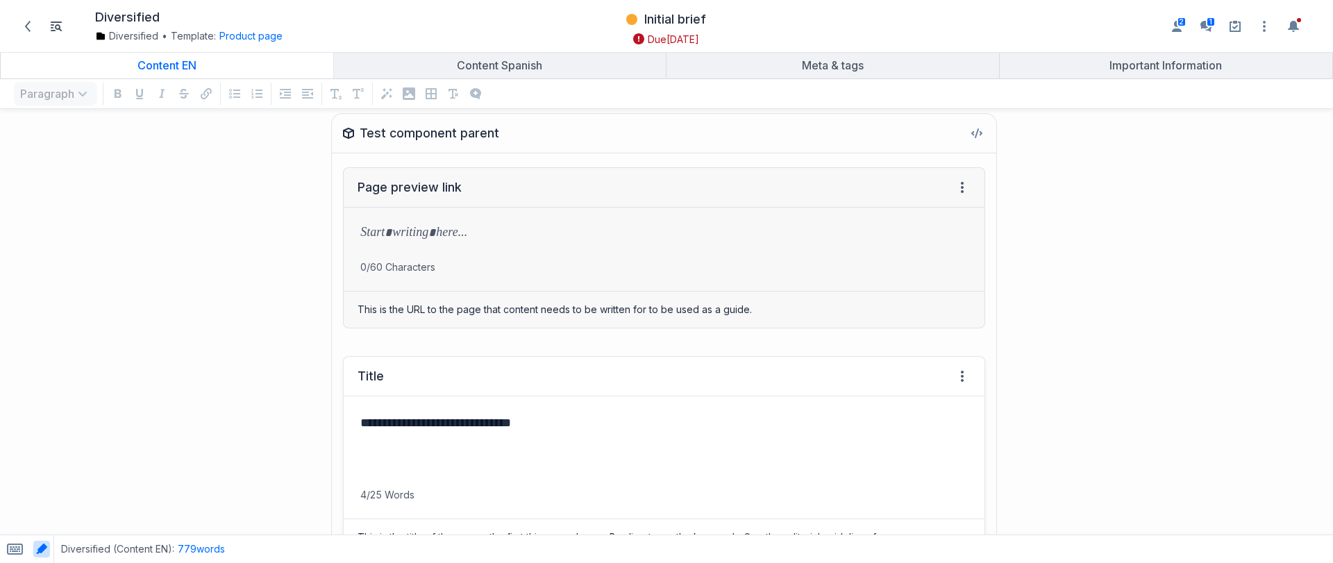
click at [414, 427] on p "**********" at bounding box center [661, 422] width 602 height 19
drag, startPoint x: 564, startPoint y: 427, endPoint x: 346, endPoint y: 413, distance: 218.4
click at [346, 413] on div "**********" at bounding box center [664, 442] width 641 height 92
click at [395, 371] on div "Title View HTML View history" at bounding box center [664, 377] width 641 height 40
drag, startPoint x: 539, startPoint y: 417, endPoint x: 289, endPoint y: 392, distance: 251.1
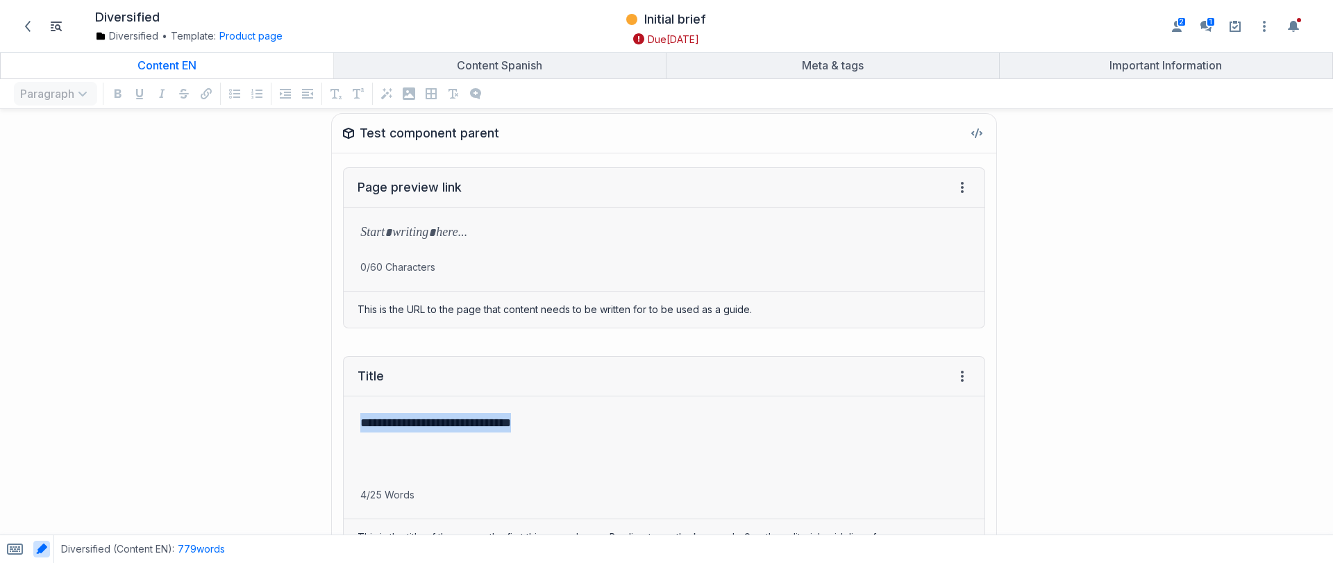
click at [289, 392] on div "**********" at bounding box center [500, 456] width 986 height 228
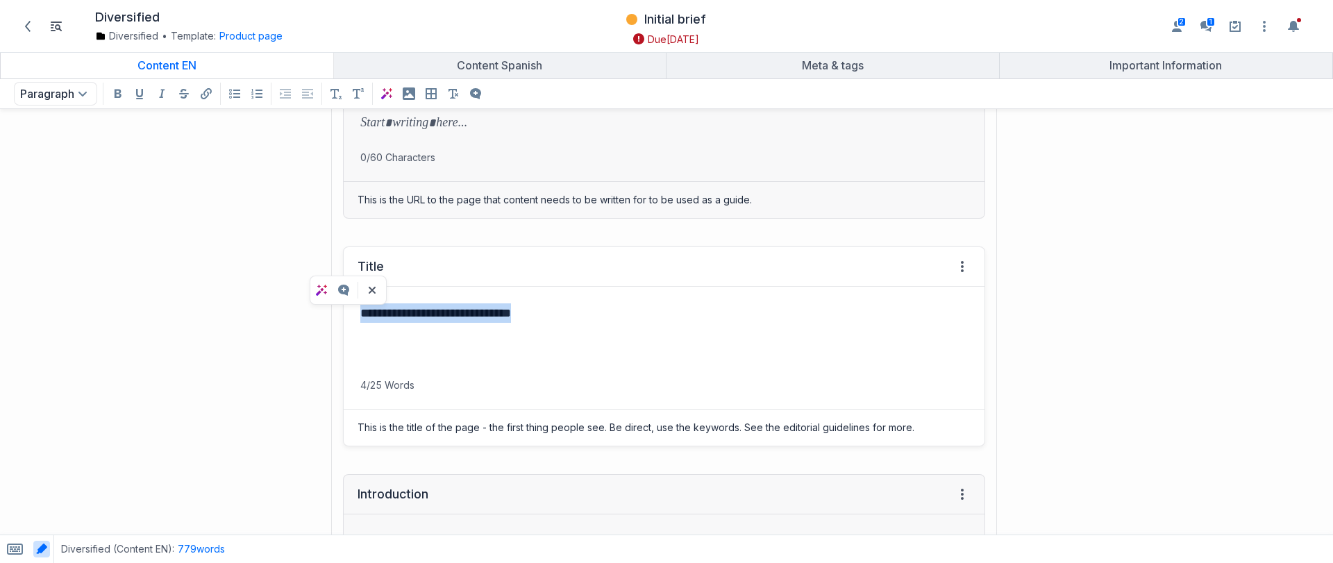
scroll to position [197, 0]
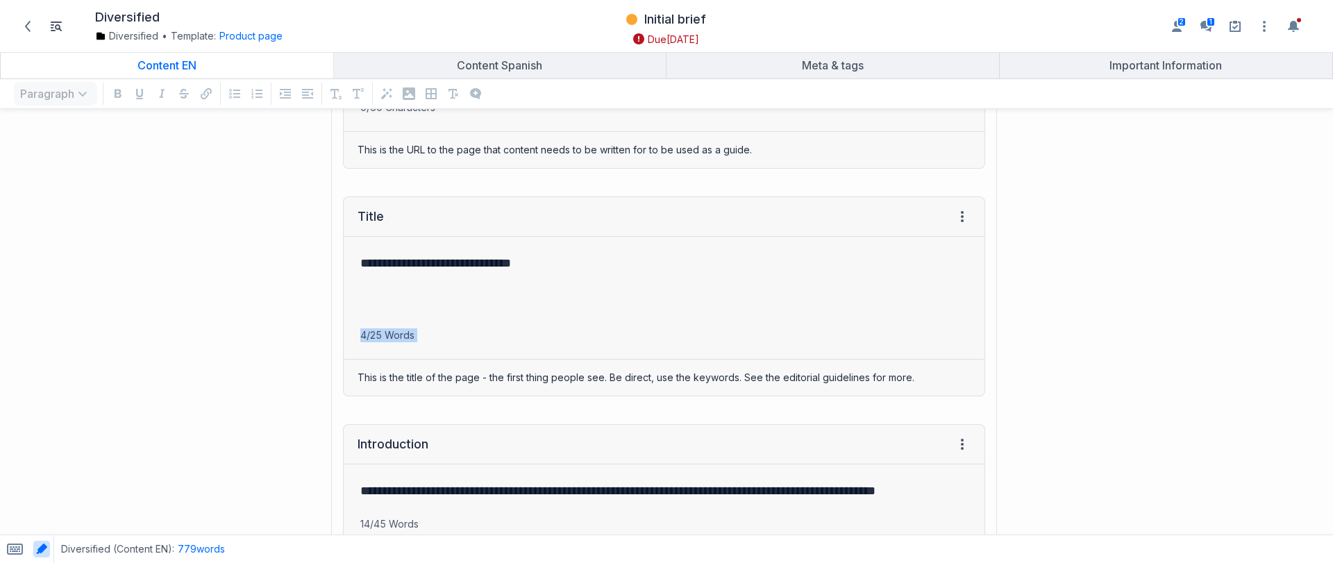
drag, startPoint x: 430, startPoint y: 347, endPoint x: 326, endPoint y: 340, distance: 105.0
click at [326, 340] on div "**********" at bounding box center [500, 297] width 986 height 228
click at [439, 337] on p "4/25 Words" at bounding box center [664, 335] width 641 height 14
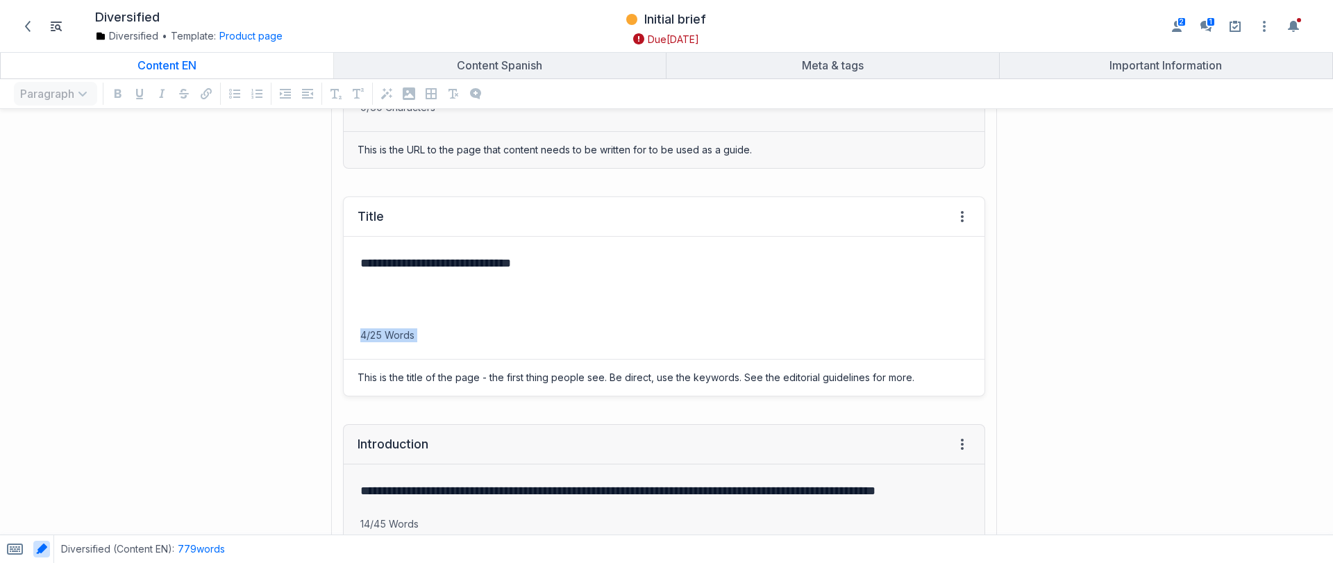
click at [439, 337] on p "4/25 Words" at bounding box center [664, 335] width 641 height 14
click at [602, 249] on div "**********" at bounding box center [664, 283] width 641 height 92
click at [601, 250] on div "**********" at bounding box center [664, 283] width 641 height 92
click at [591, 376] on div "This is the title of the page - the first thing people see. Be direct, use the …" at bounding box center [664, 378] width 641 height 36
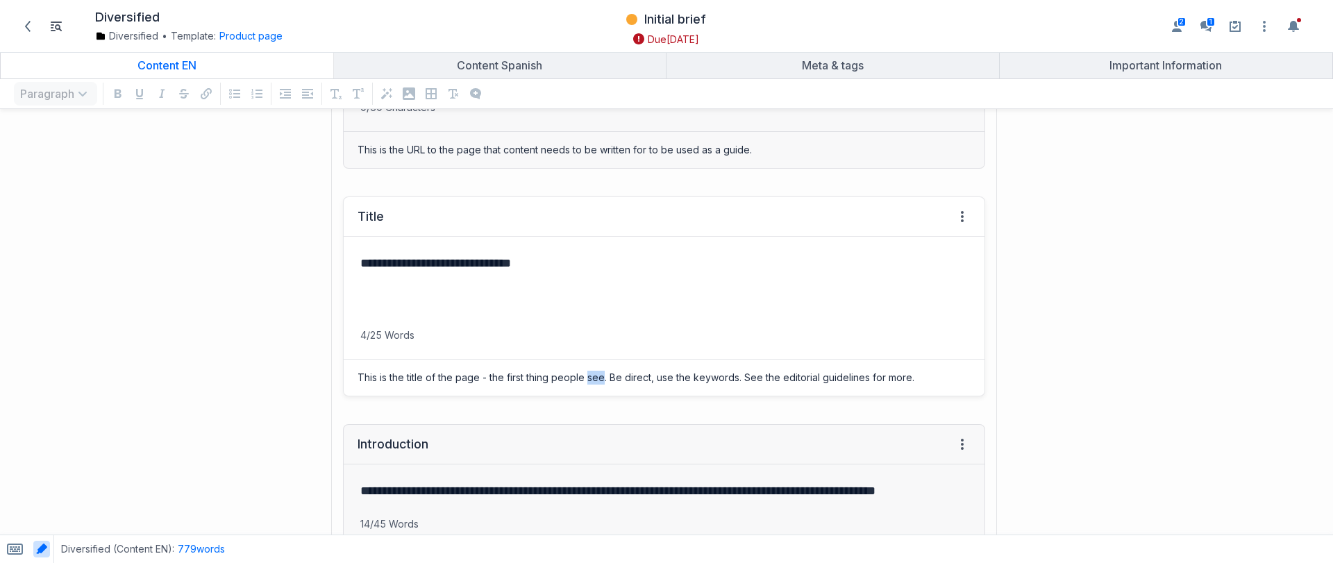
click at [591, 376] on div "This is the title of the page - the first thing people see. Be direct, use the …" at bounding box center [664, 378] width 641 height 36
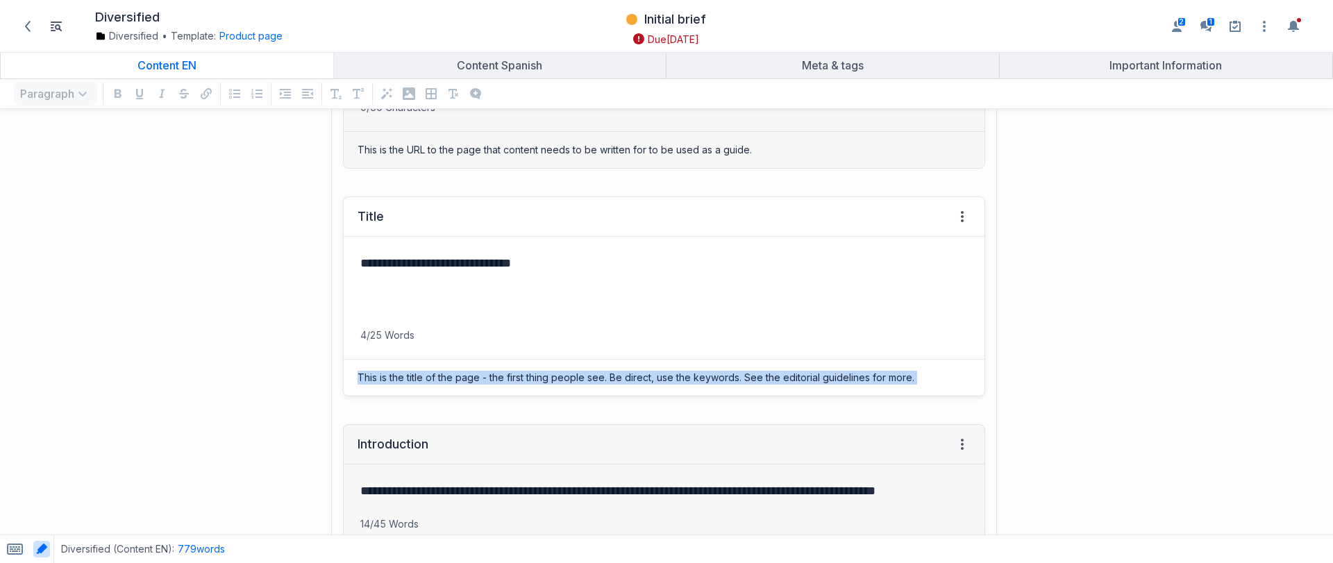
click at [591, 376] on div "This is the title of the page - the first thing people see. Be direct, use the …" at bounding box center [664, 378] width 641 height 36
copy div "This is the title of the page - the first thing people see. Be direct, use the …"
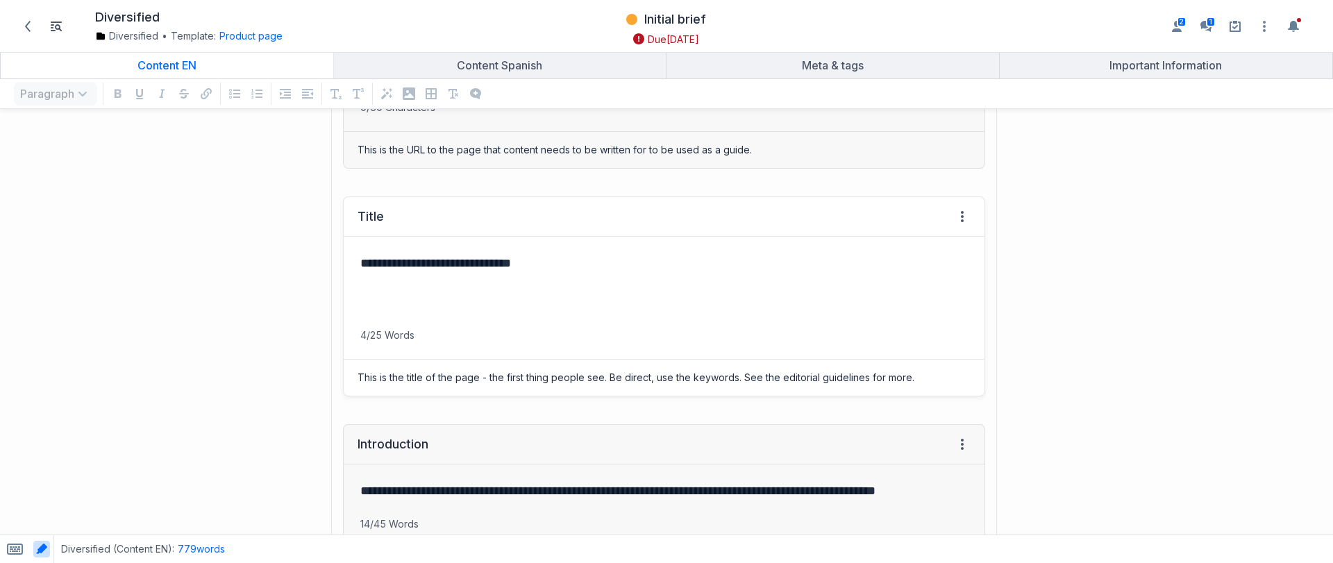
click at [578, 285] on div "**********" at bounding box center [664, 283] width 641 height 92
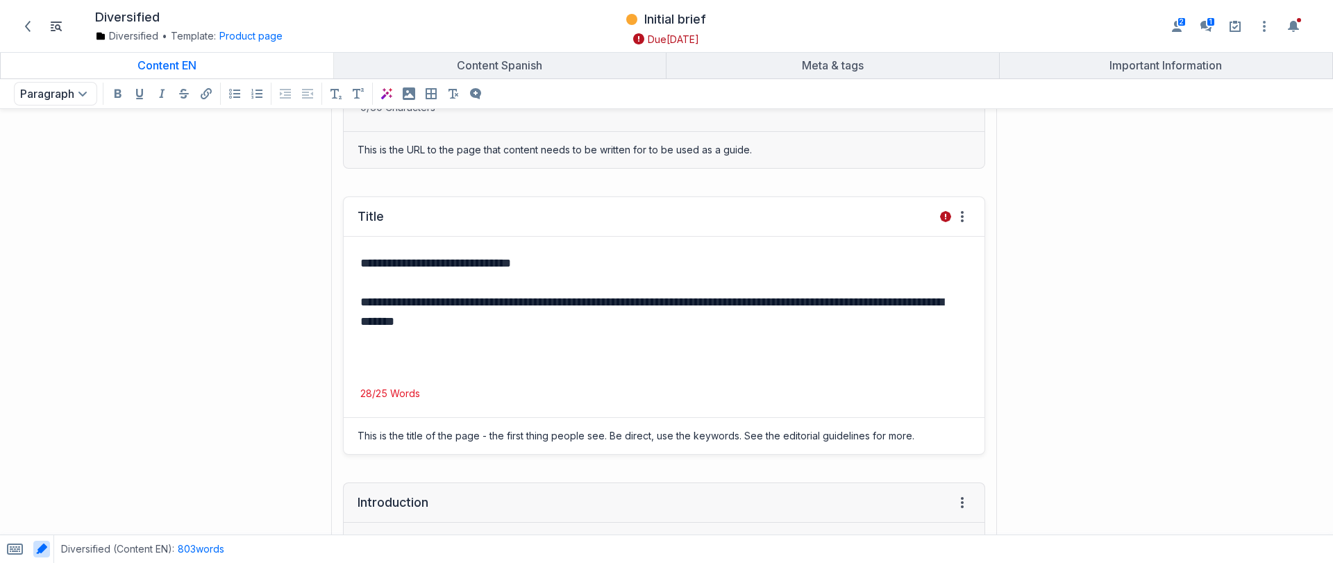
drag, startPoint x: 391, startPoint y: 375, endPoint x: 507, endPoint y: 401, distance: 119.4
click at [507, 400] on div "**********" at bounding box center [664, 319] width 641 height 164
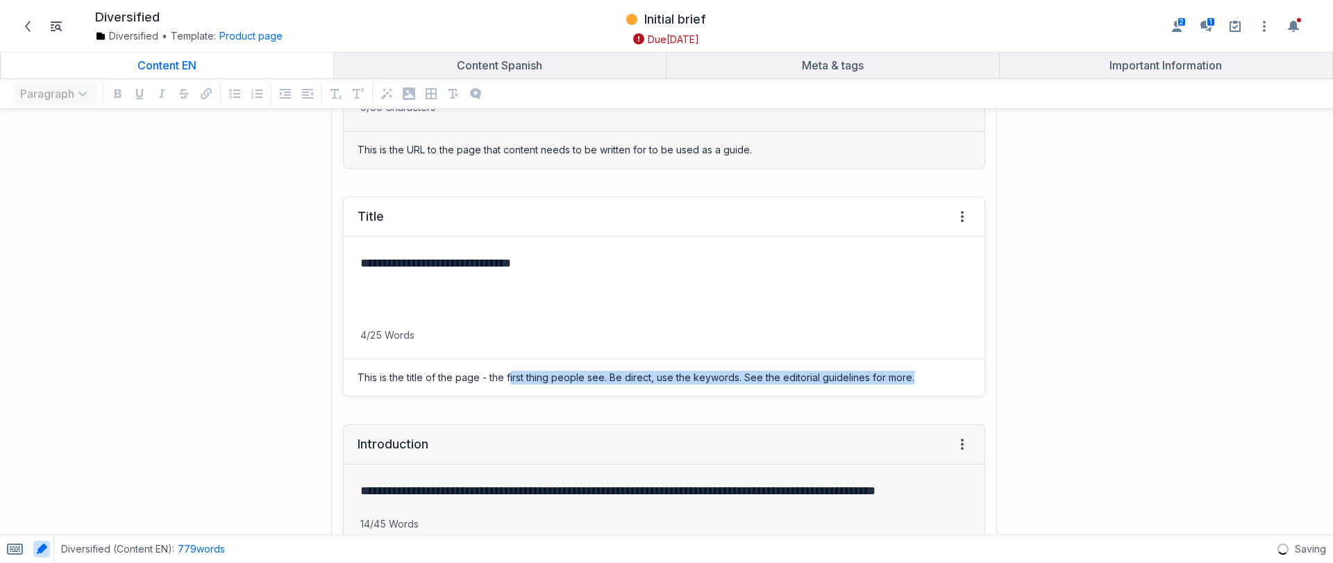
drag, startPoint x: 506, startPoint y: 374, endPoint x: 766, endPoint y: 391, distance: 260.2
click at [766, 391] on div "This is the title of the page - the first thing people see. Be direct, use the …" at bounding box center [664, 378] width 641 height 36
click at [909, 380] on div "This is the title of the page - the first thing people see. Be direct, use the …" at bounding box center [664, 378] width 641 height 36
drag, startPoint x: 912, startPoint y: 379, endPoint x: 401, endPoint y: 376, distance: 511.6
click at [401, 376] on div "This is the title of the page - the first thing people see. Be direct, use the …" at bounding box center [664, 378] width 641 height 36
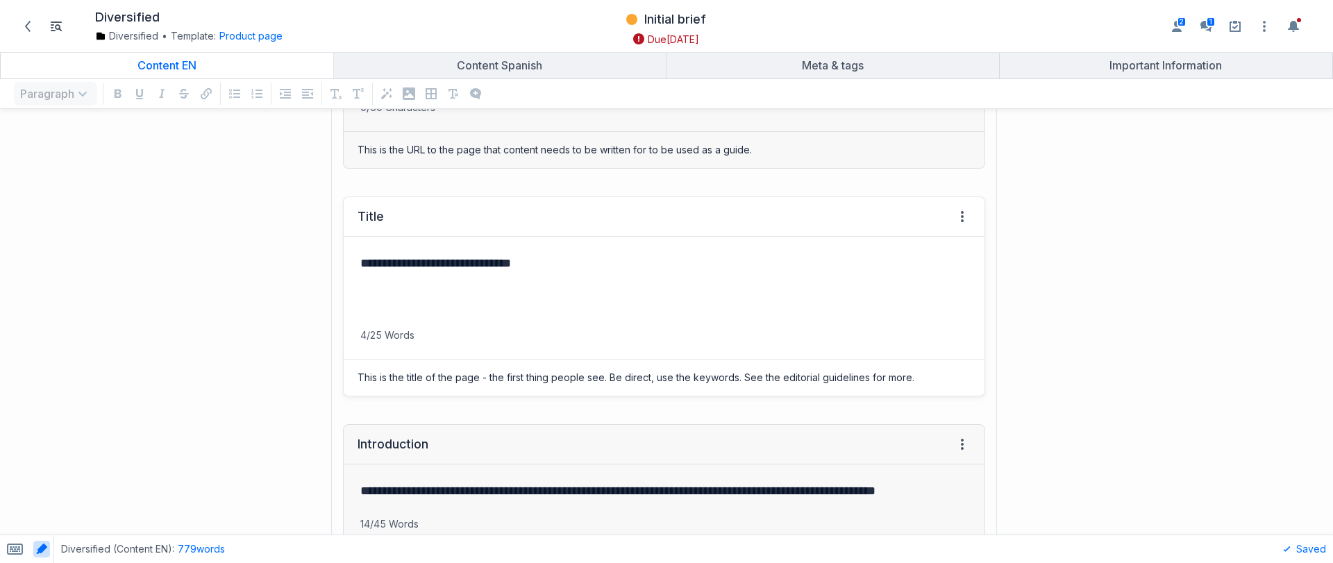
click at [572, 351] on div "**********" at bounding box center [664, 296] width 642 height 200
click at [670, 15] on span "Initial brief" at bounding box center [675, 19] width 62 height 17
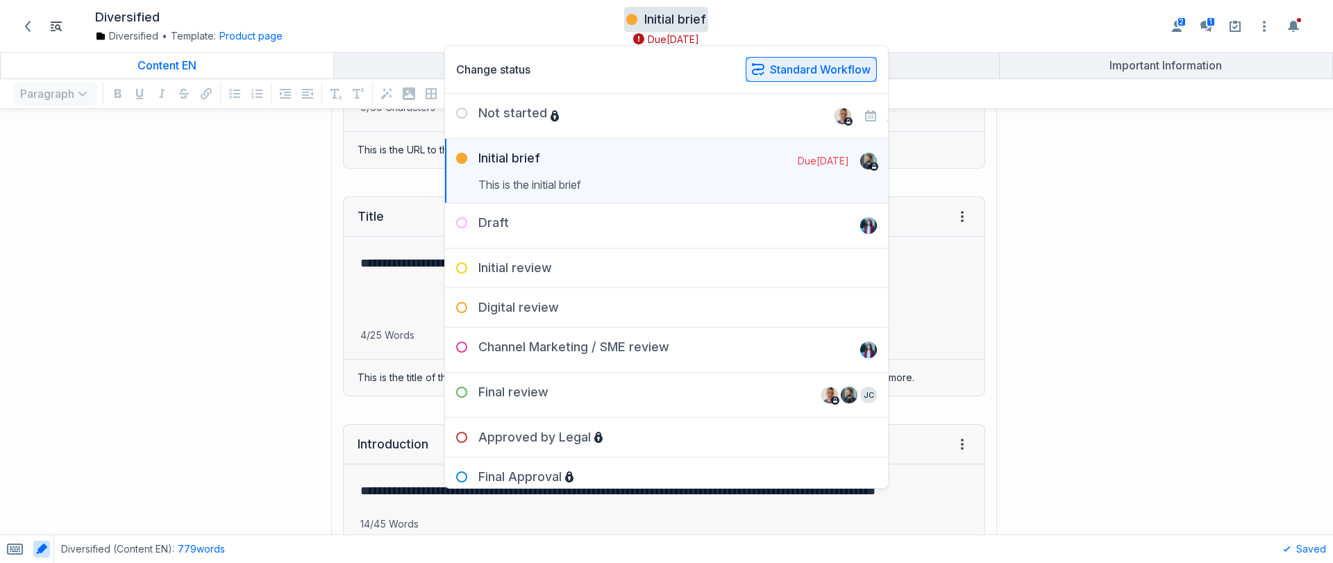
click at [779, 65] on button "Standard Workflow" at bounding box center [810, 69] width 131 height 25
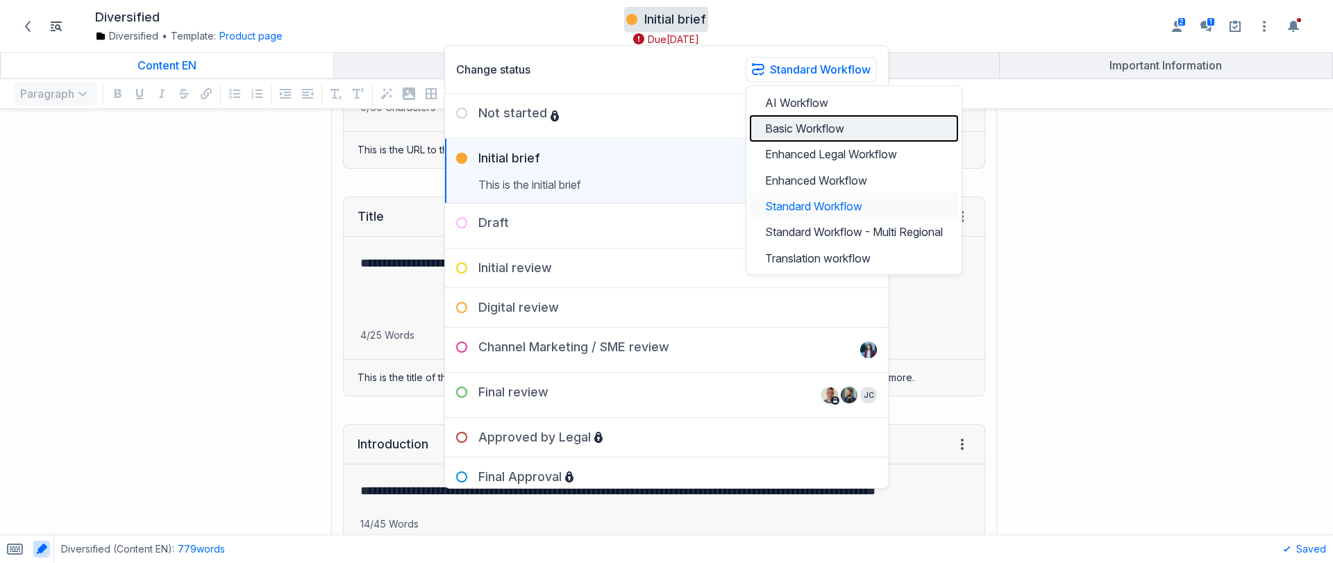
click at [809, 127] on button "Basic Workflow" at bounding box center [854, 128] width 208 height 26
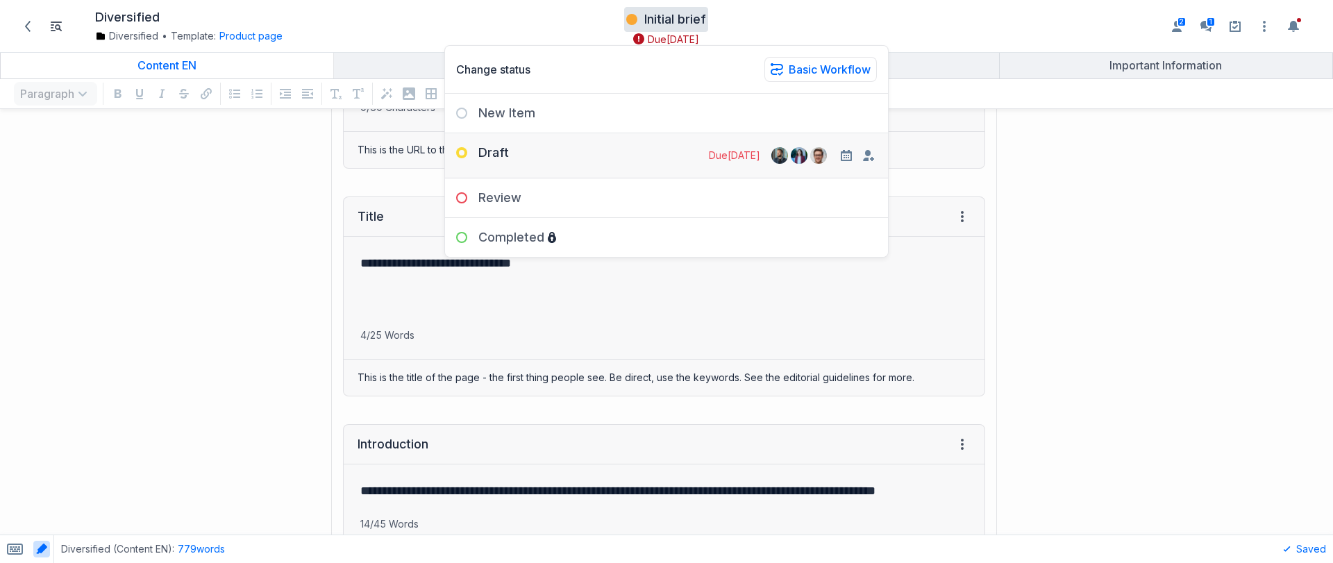
click at [553, 158] on div "Draft Due 1 month ago Remove Remove Remove" at bounding box center [666, 149] width 443 height 33
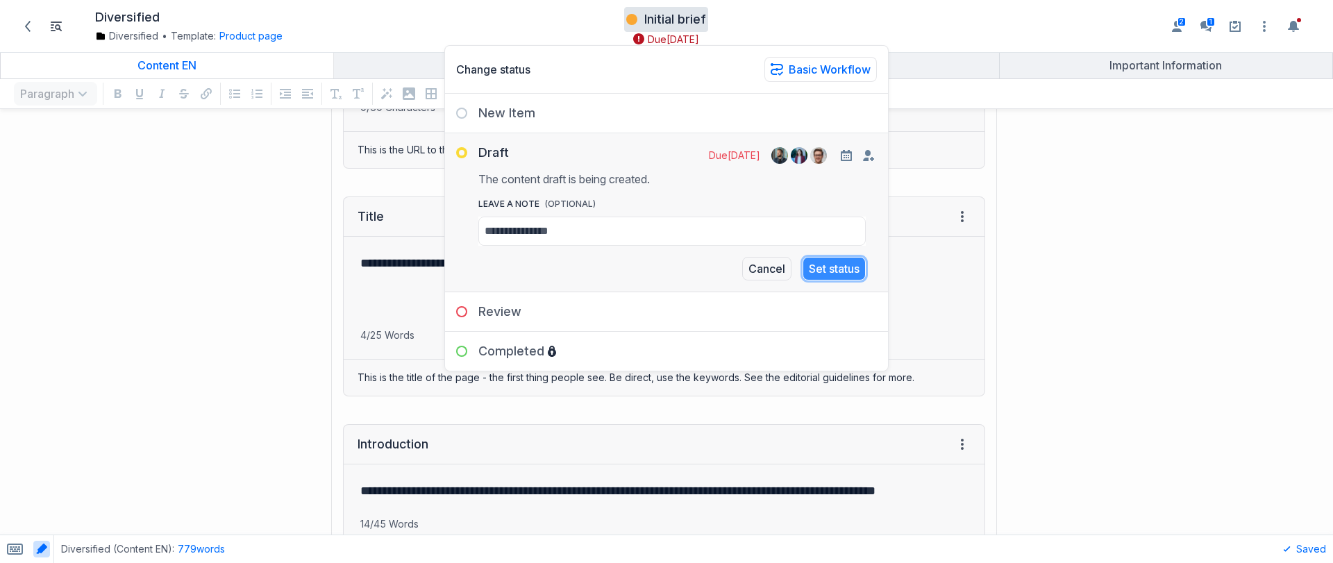
click at [850, 268] on button "Set status" at bounding box center [833, 269] width 63 height 24
click at [849, 162] on button "button" at bounding box center [846, 155] width 17 height 17
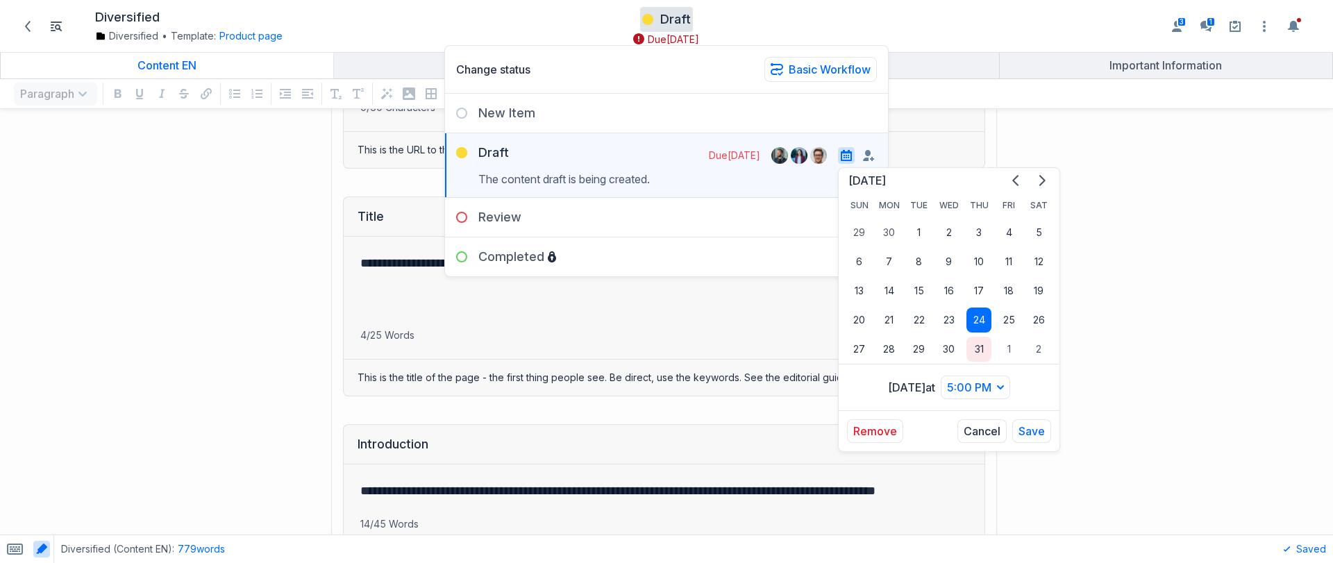
click at [979, 342] on button "31" at bounding box center [978, 349] width 25 height 25
click at [1036, 185] on icon "Go to next month" at bounding box center [1041, 180] width 11 height 11
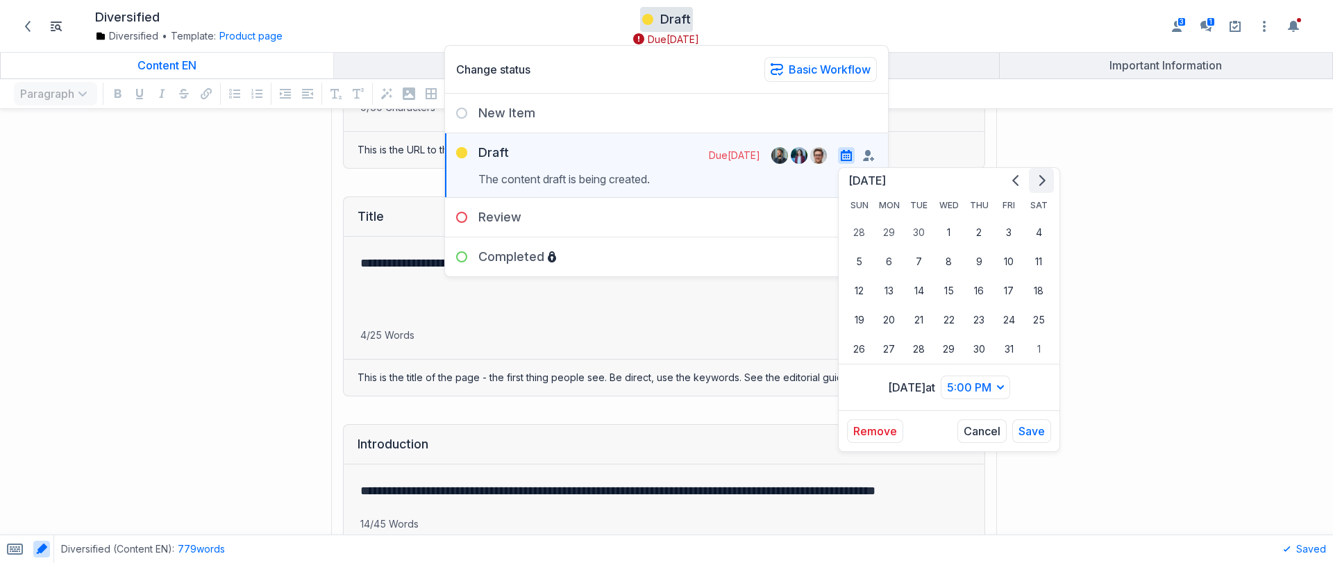
click at [1036, 185] on icon "Go to next month" at bounding box center [1041, 180] width 11 height 11
click at [954, 319] on button "24" at bounding box center [948, 319] width 25 height 25
drag, startPoint x: 1040, startPoint y: 429, endPoint x: 1002, endPoint y: 420, distance: 39.2
click at [1040, 429] on button "Save" at bounding box center [1031, 431] width 39 height 24
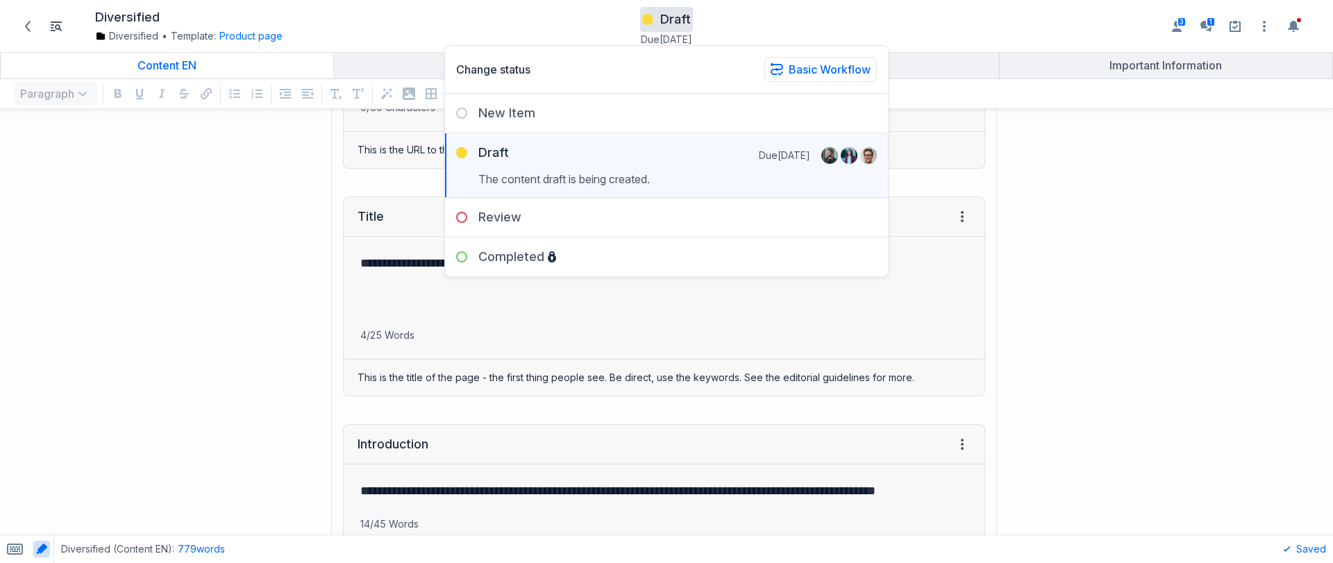
click at [136, 230] on div "**********" at bounding box center [500, 297] width 986 height 228
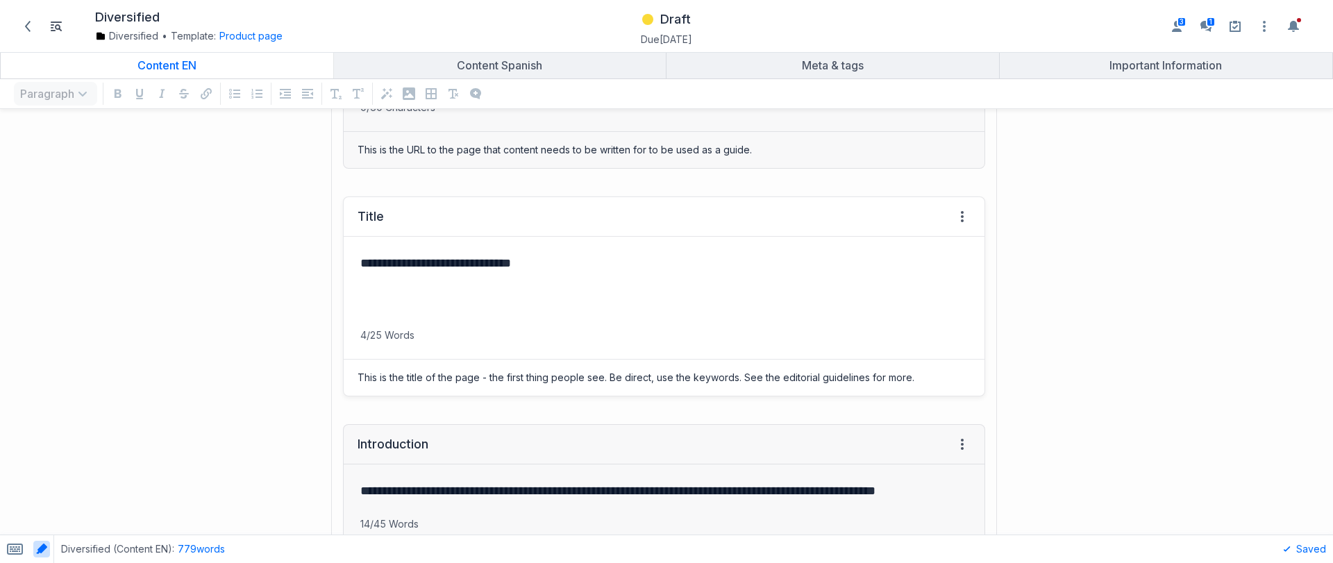
click at [528, 284] on div "**********" at bounding box center [664, 283] width 641 height 92
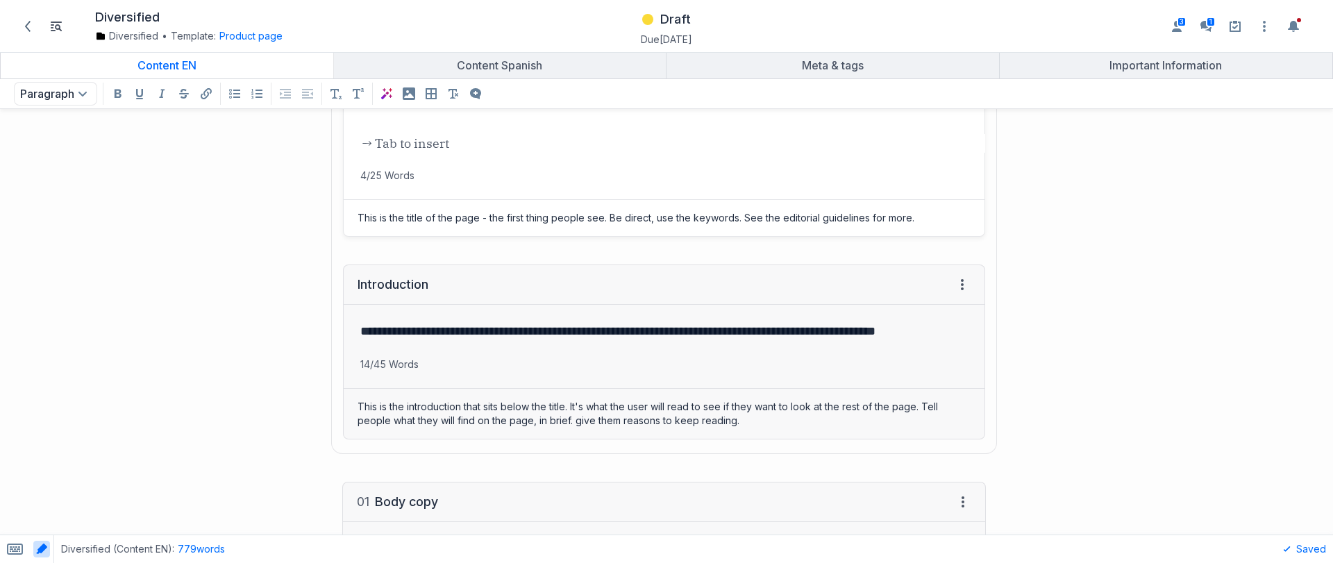
scroll to position [279, 0]
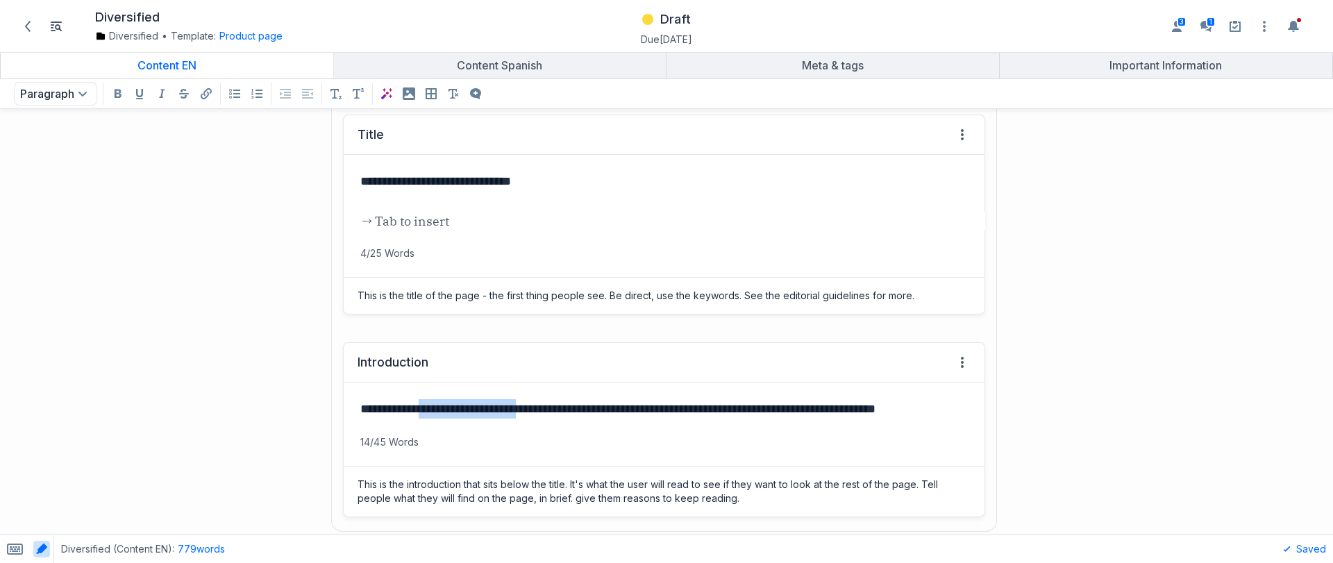
drag, startPoint x: 536, startPoint y: 410, endPoint x: 423, endPoint y: 408, distance: 113.1
click at [423, 408] on p "**********" at bounding box center [661, 408] width 602 height 19
click at [417, 385] on icon "Add a comment to selected text" at bounding box center [420, 385] width 11 height 11
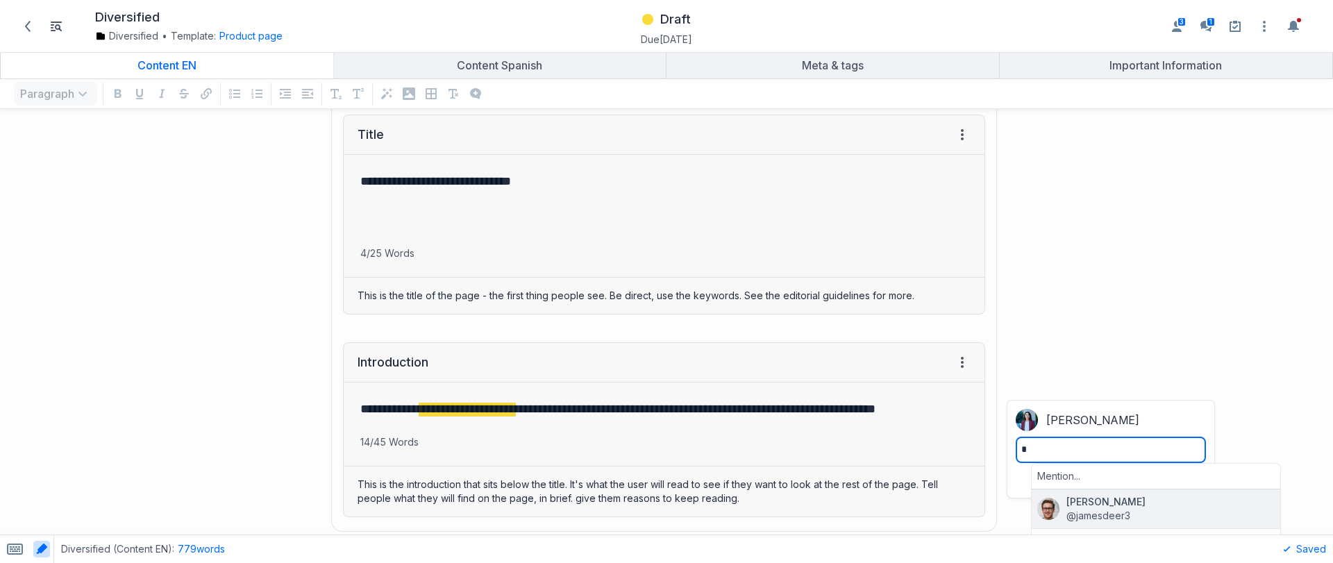
click at [1154, 519] on span "@jamesdeer3" at bounding box center [1170, 516] width 208 height 14
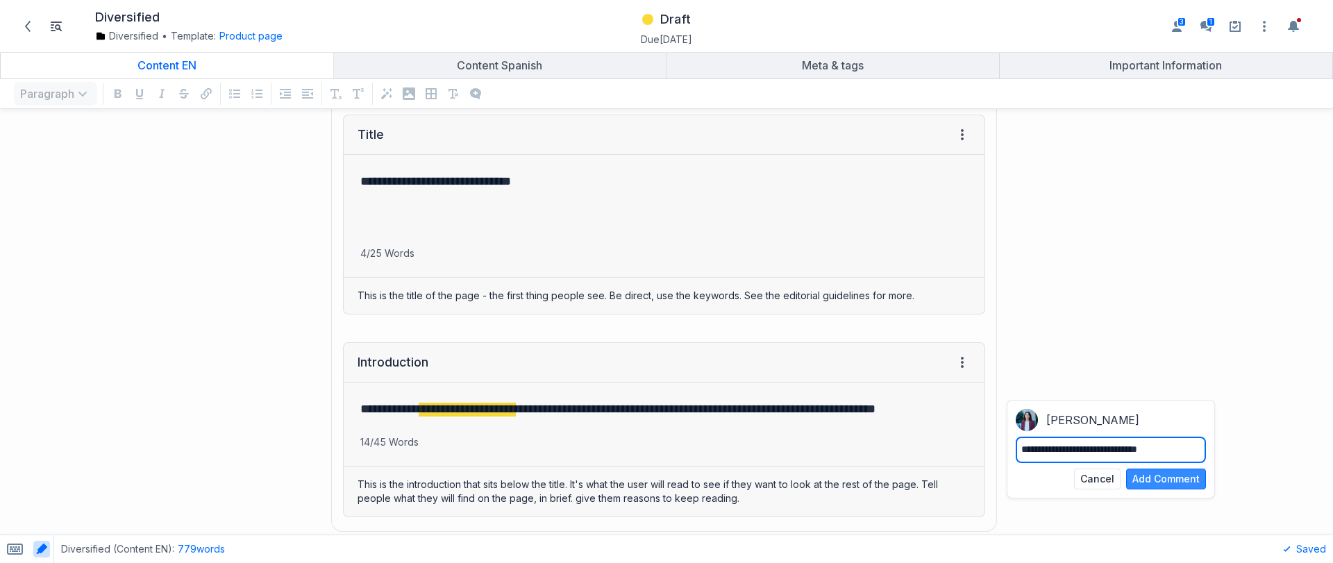
type textarea "**********"
click at [1169, 489] on button "Add Comment" at bounding box center [1166, 479] width 80 height 21
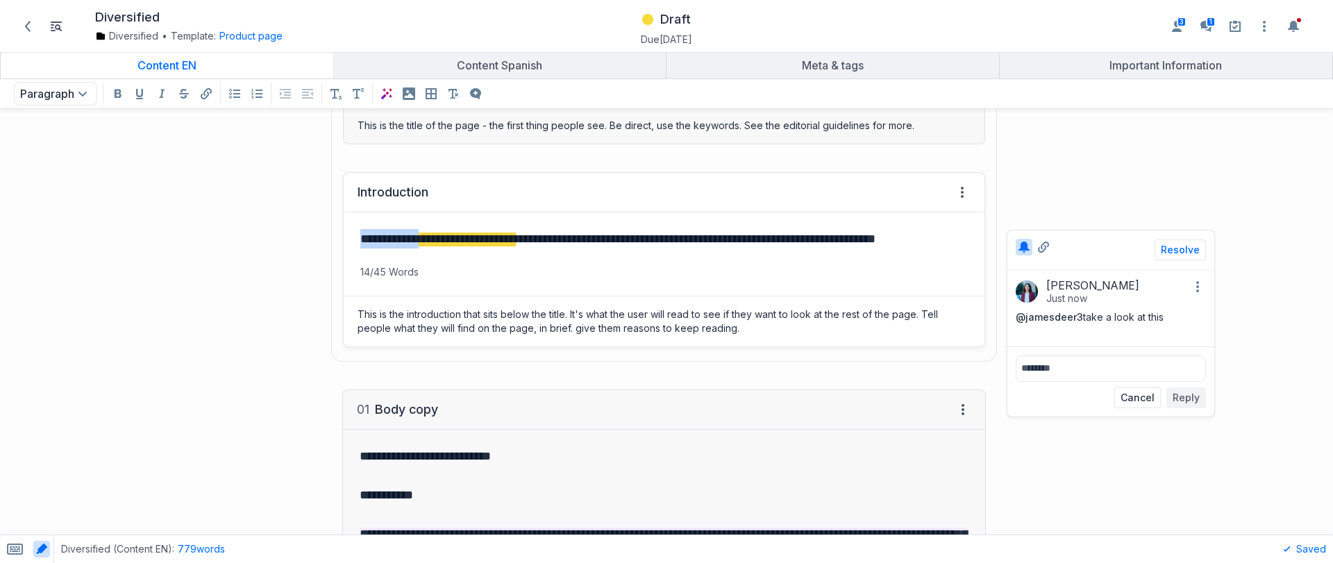
scroll to position [450, 0]
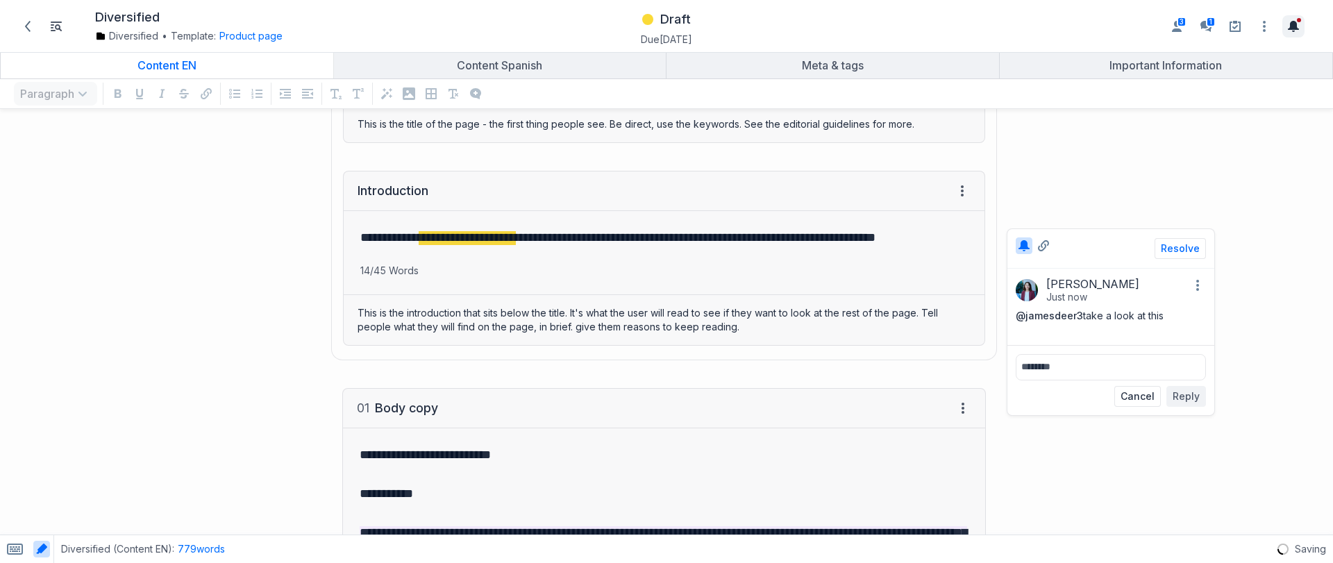
click at [1299, 31] on button "Toggle the notification sidebar" at bounding box center [1293, 26] width 22 height 22
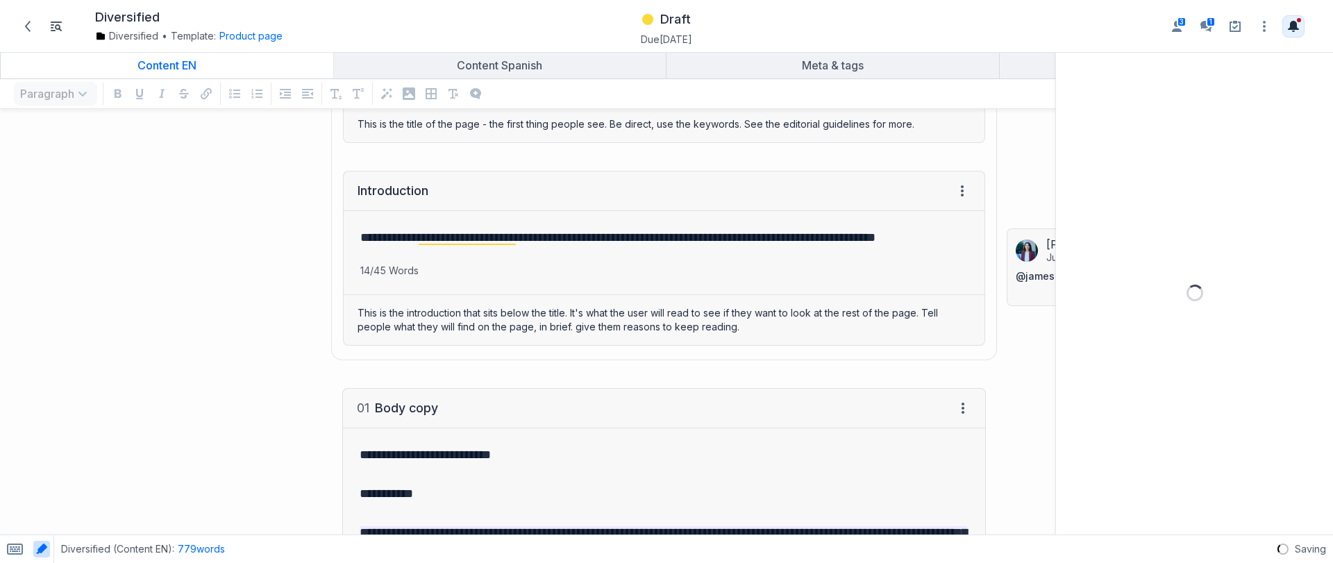
scroll to position [0, 0]
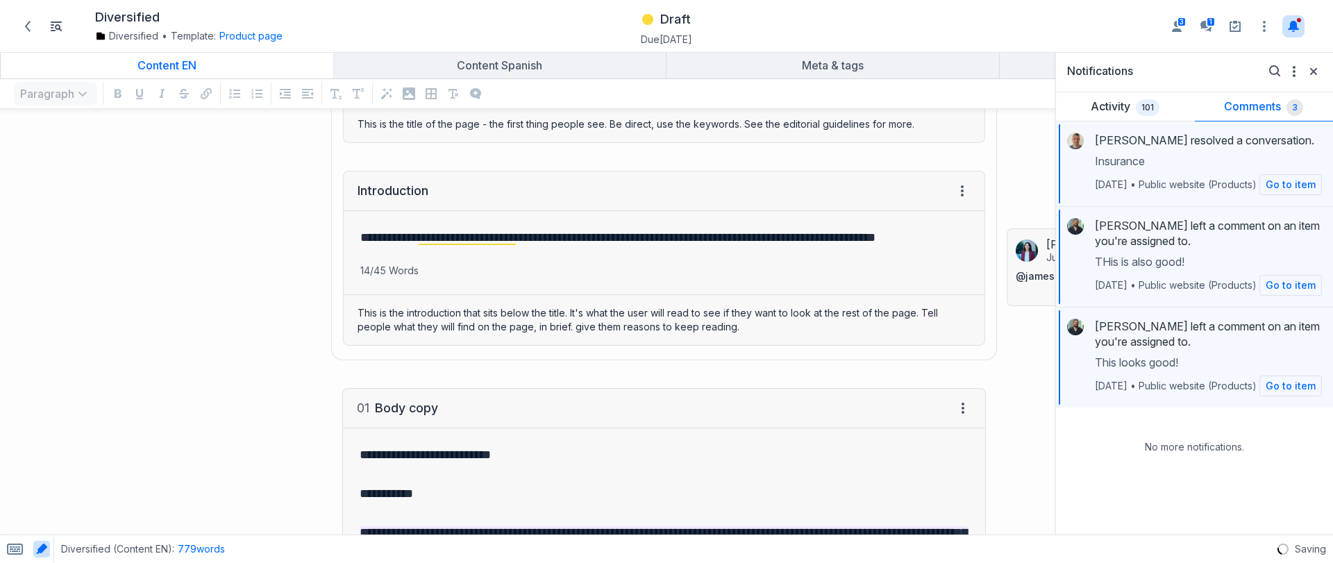
click at [1324, 74] on div "Notifications Open search Mark all as read View unread only Delete all notifica…" at bounding box center [1194, 71] width 277 height 41
click at [1312, 70] on icon "Close" at bounding box center [1313, 71] width 7 height 7
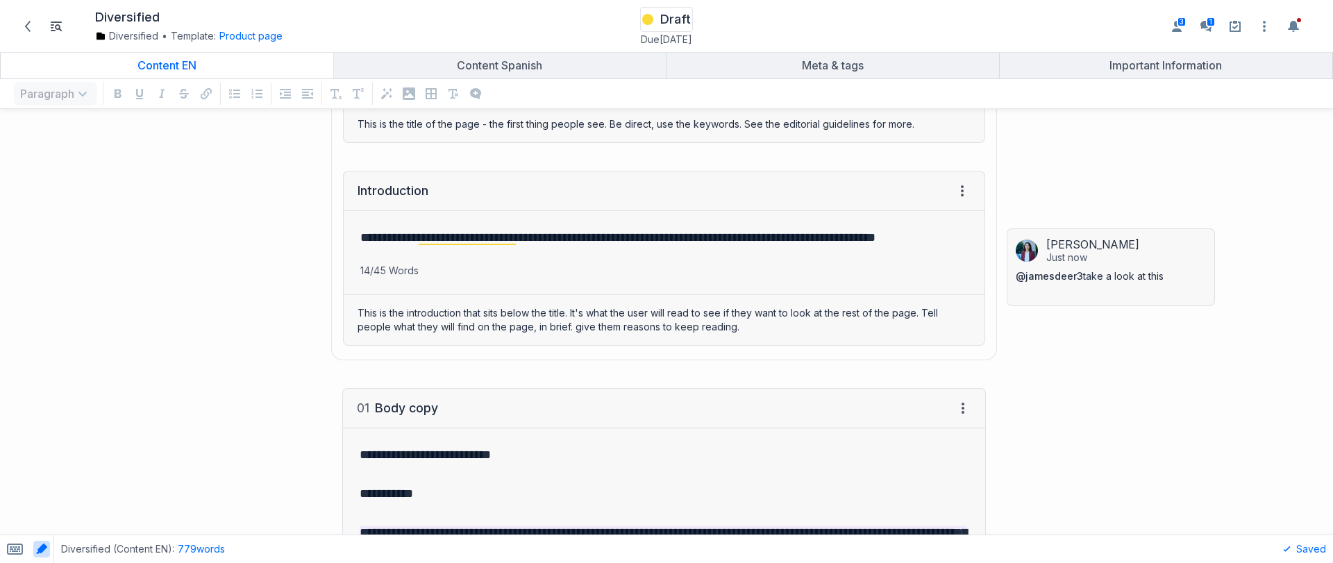
click at [668, 15] on span "Draft" at bounding box center [675, 19] width 31 height 17
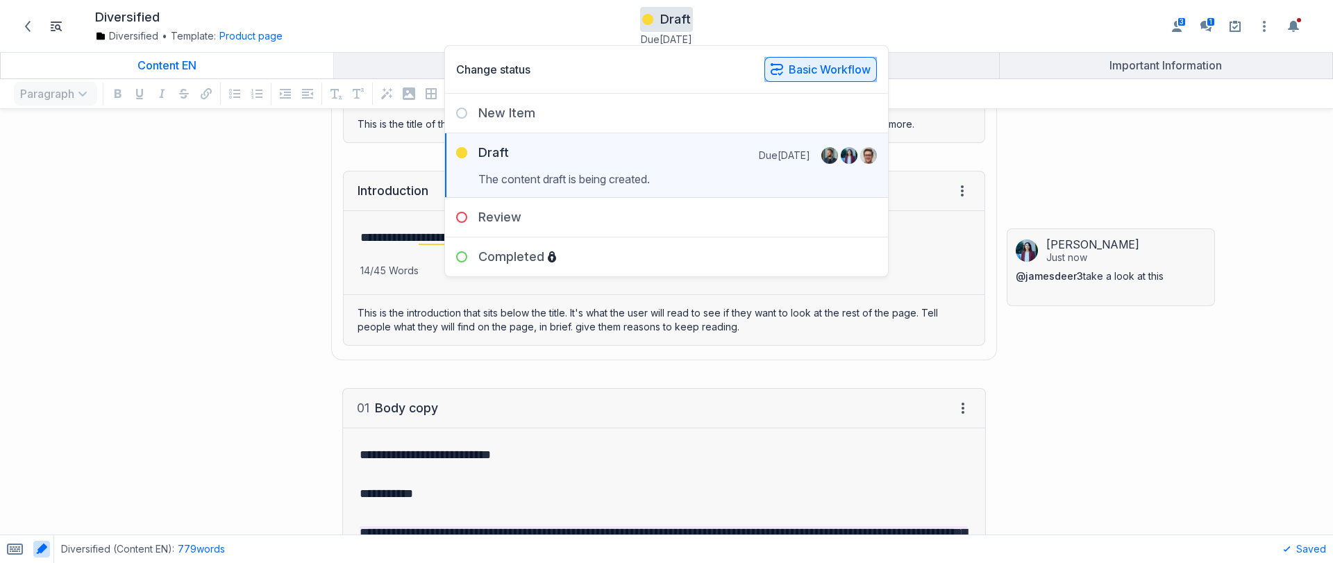
click at [789, 76] on button "Basic Workflow" at bounding box center [820, 69] width 112 height 25
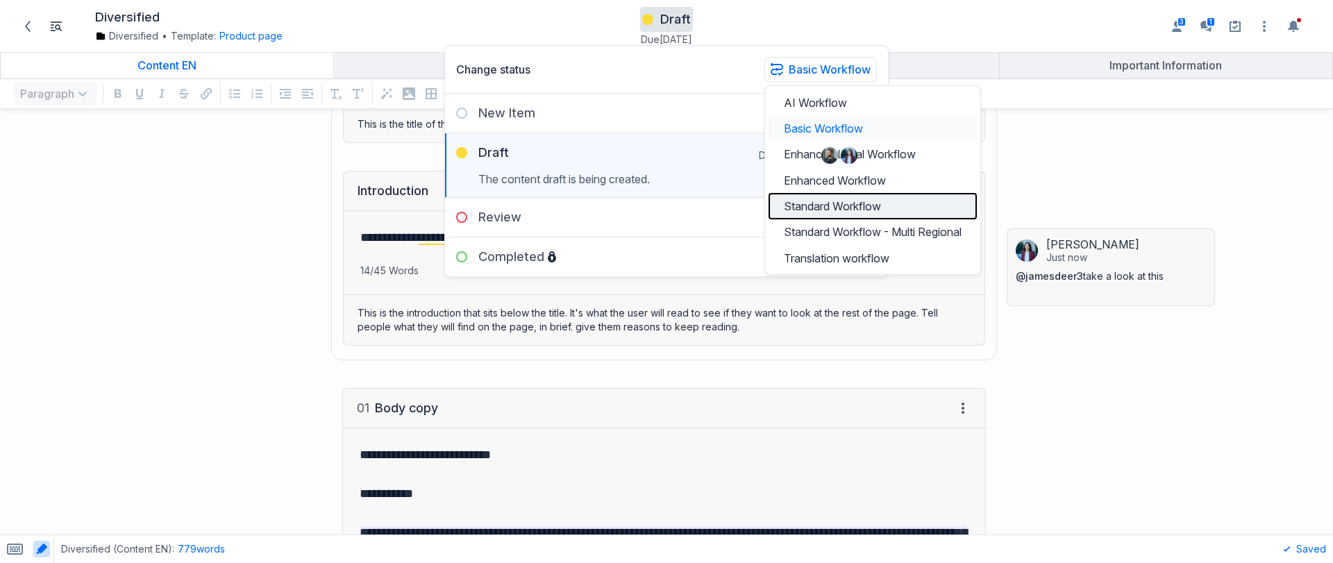
click at [811, 205] on button "Standard Workflow" at bounding box center [872, 206] width 208 height 26
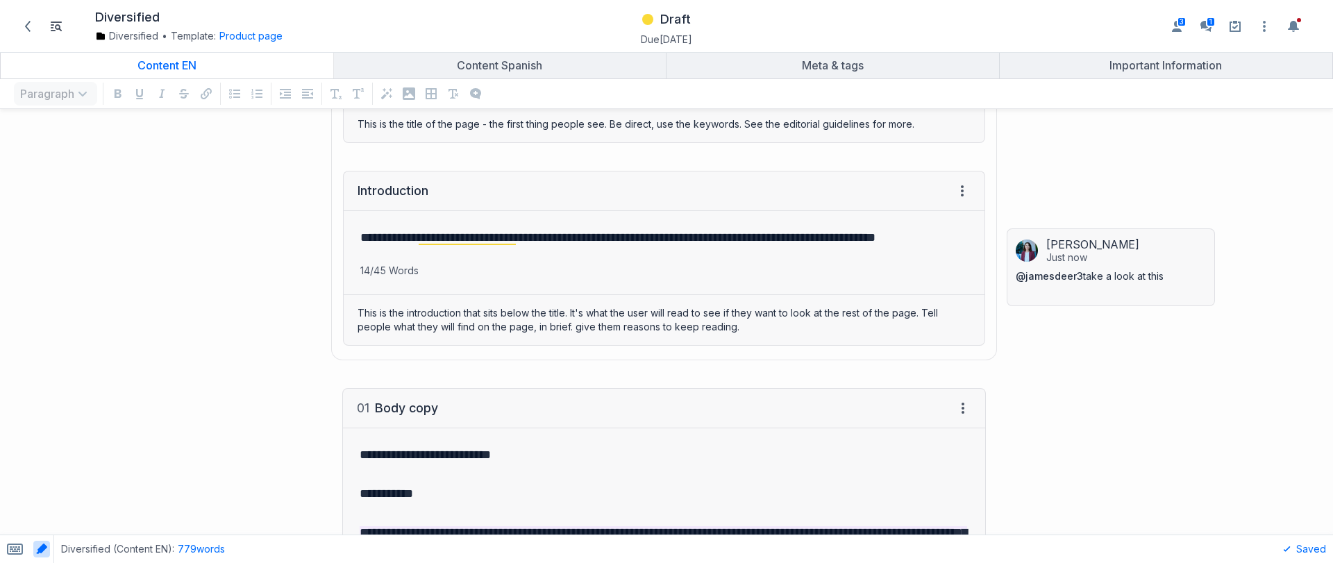
scroll to position [453, 0]
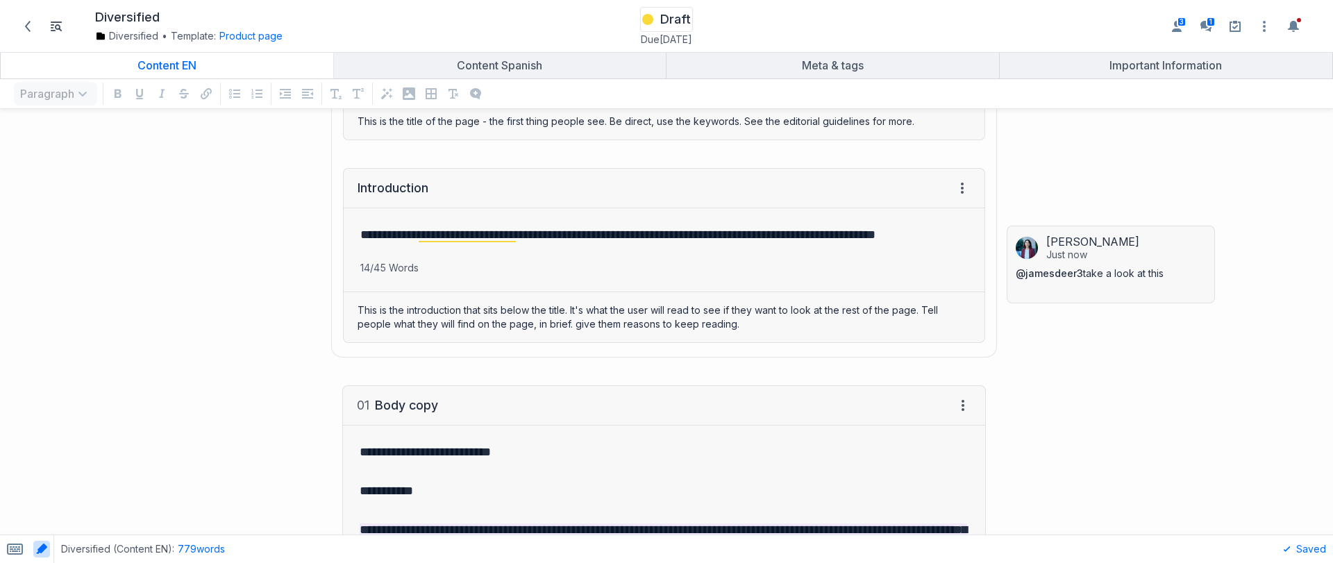
click at [681, 22] on span "Draft" at bounding box center [675, 19] width 31 height 17
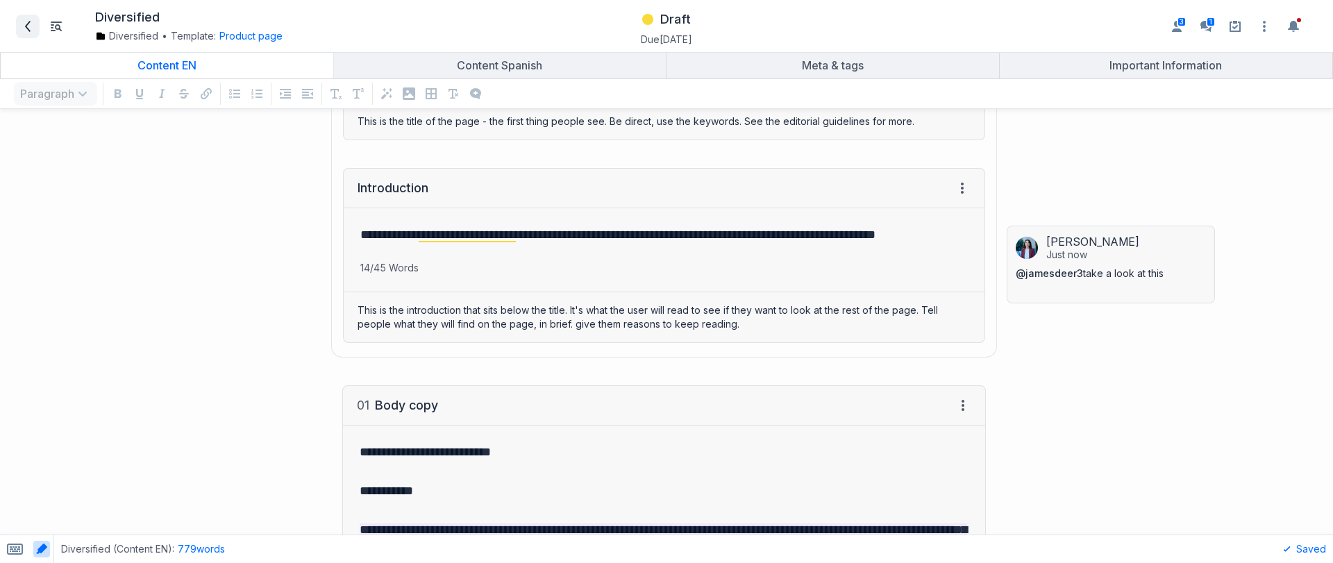
click at [26, 24] on icon at bounding box center [28, 26] width 6 height 11
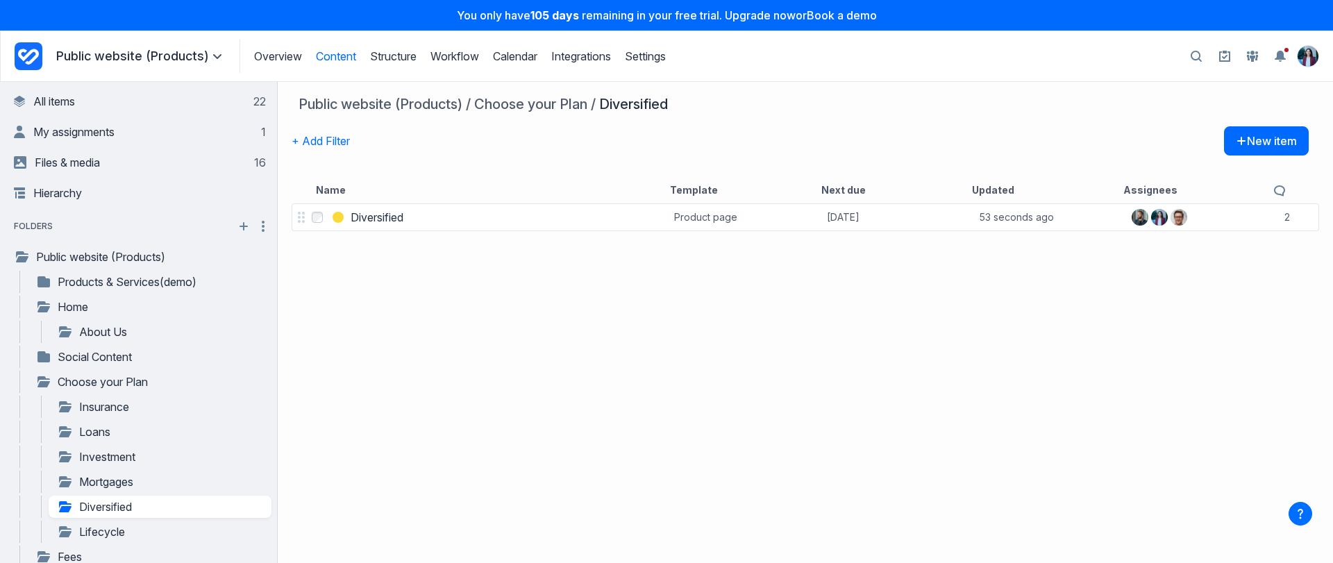
click at [400, 42] on div "Overview Content Structure Workflow Calendar Integrations Settings Structure Wo…" at bounding box center [452, 56] width 426 height 33
click at [403, 58] on link "Structure" at bounding box center [393, 56] width 47 height 14
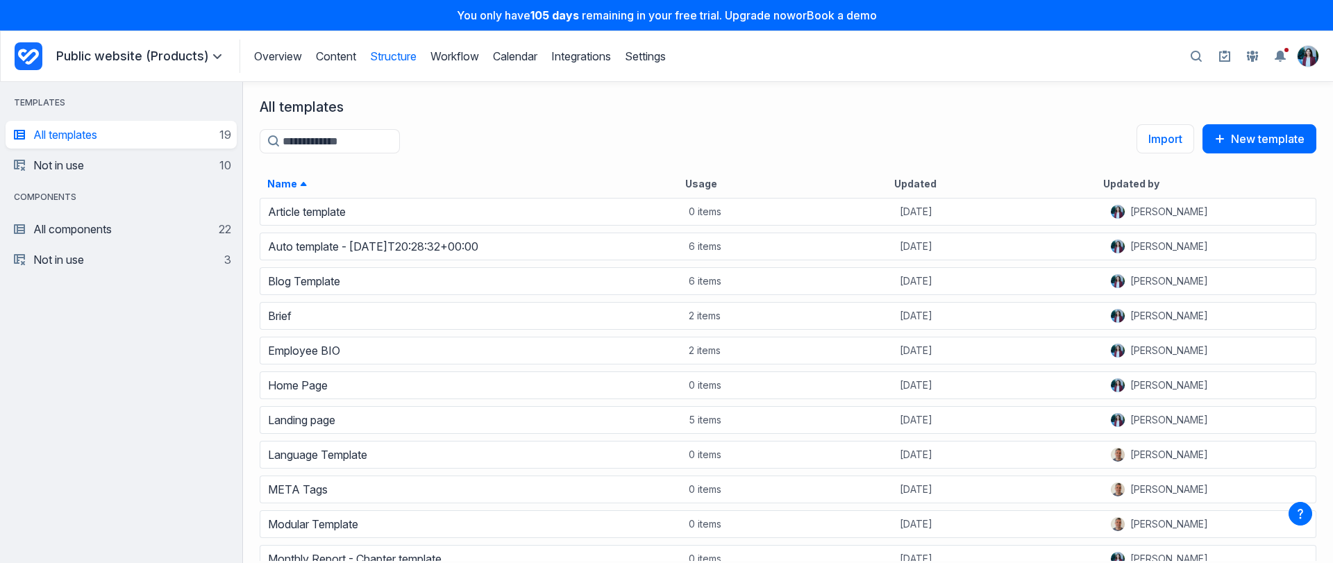
scroll to position [356, 1079]
click at [464, 55] on link "Workflow" at bounding box center [454, 56] width 49 height 14
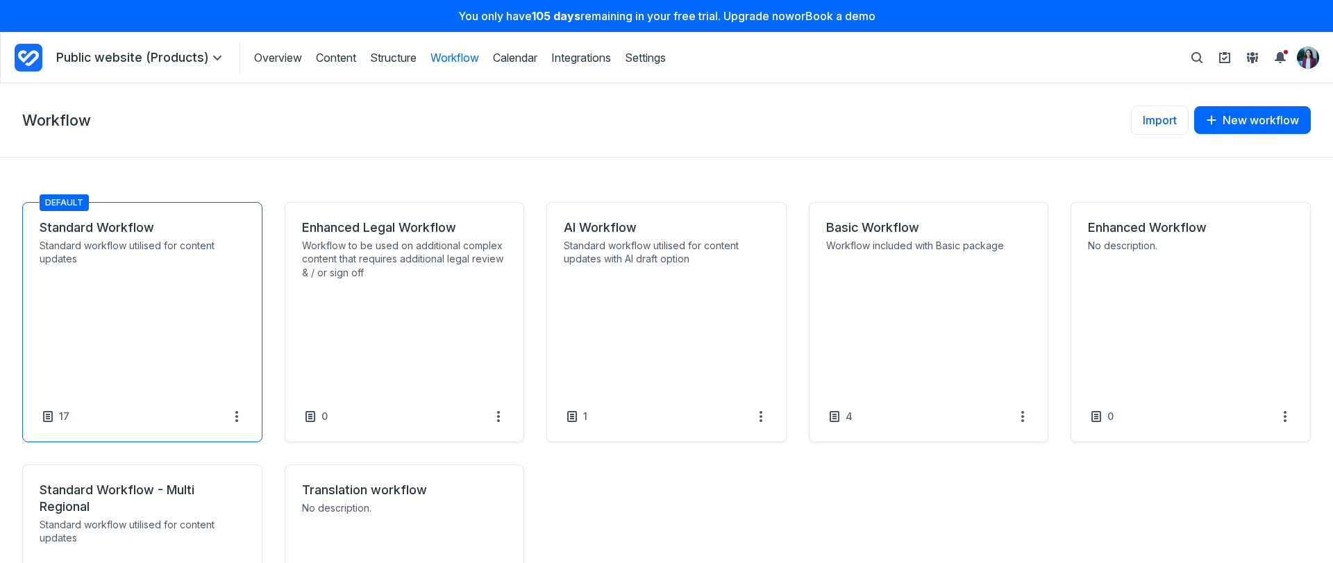
click at [165, 236] on link "Standard Workflow" at bounding box center [142, 227] width 205 height 17
select select "*****"
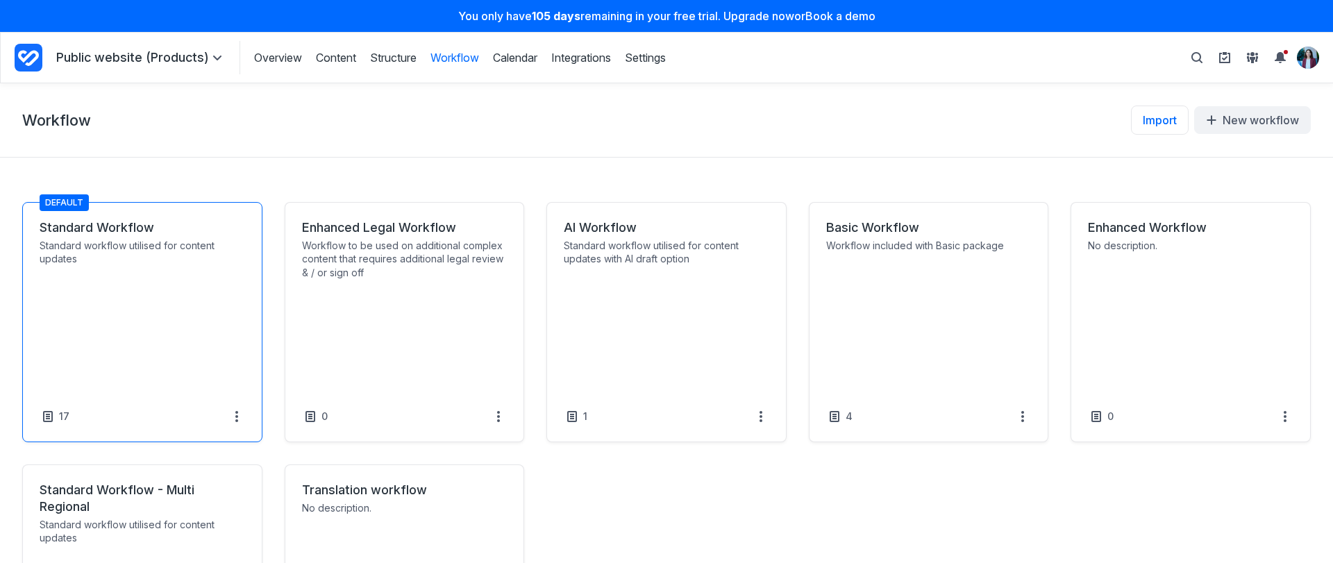
select select "*****"
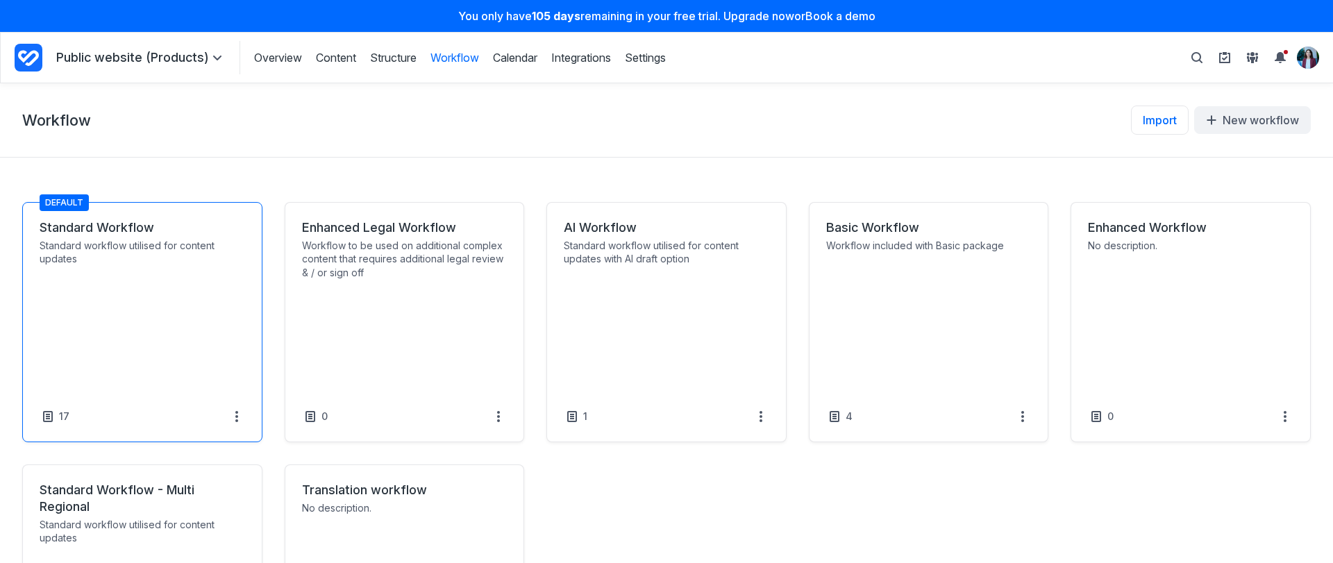
select select "*****"
select select "******"
select select "*****"
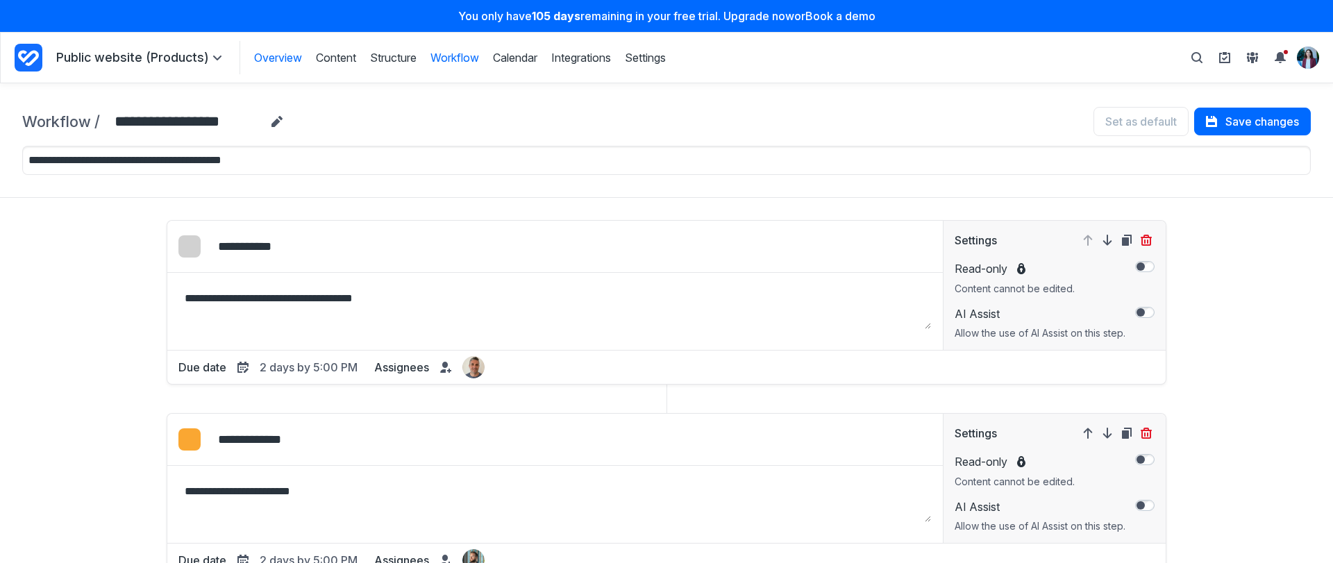
click at [265, 60] on link "Overview" at bounding box center [278, 57] width 48 height 15
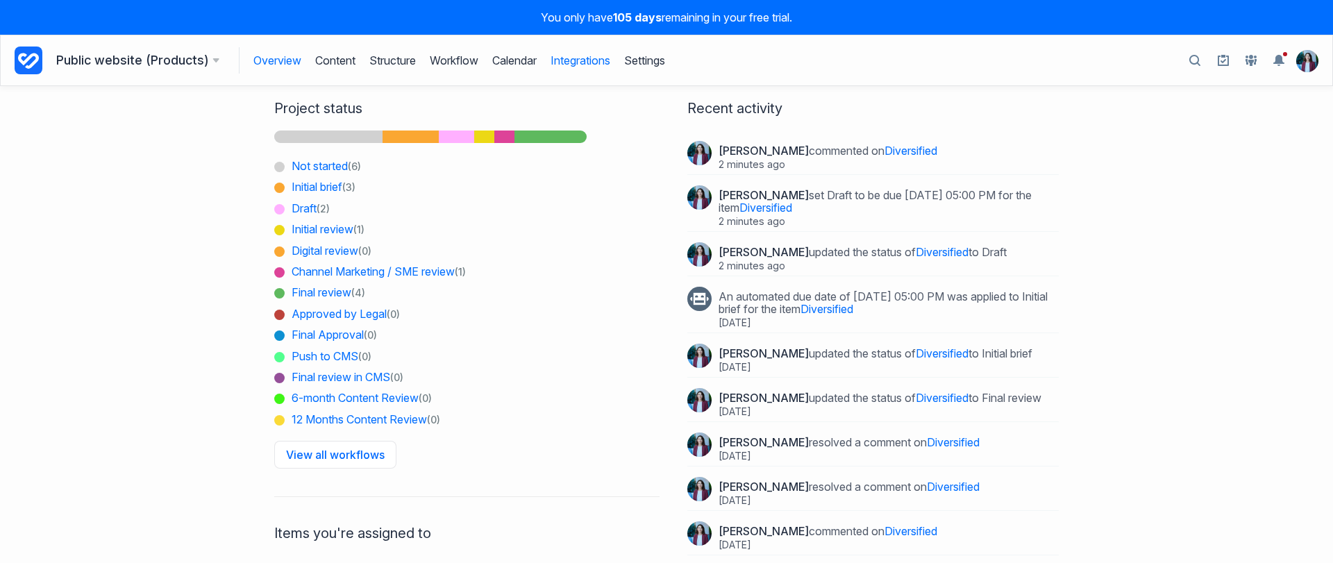
click at [578, 61] on link "Integrations" at bounding box center [580, 60] width 60 height 26
